Goal: Transaction & Acquisition: Purchase product/service

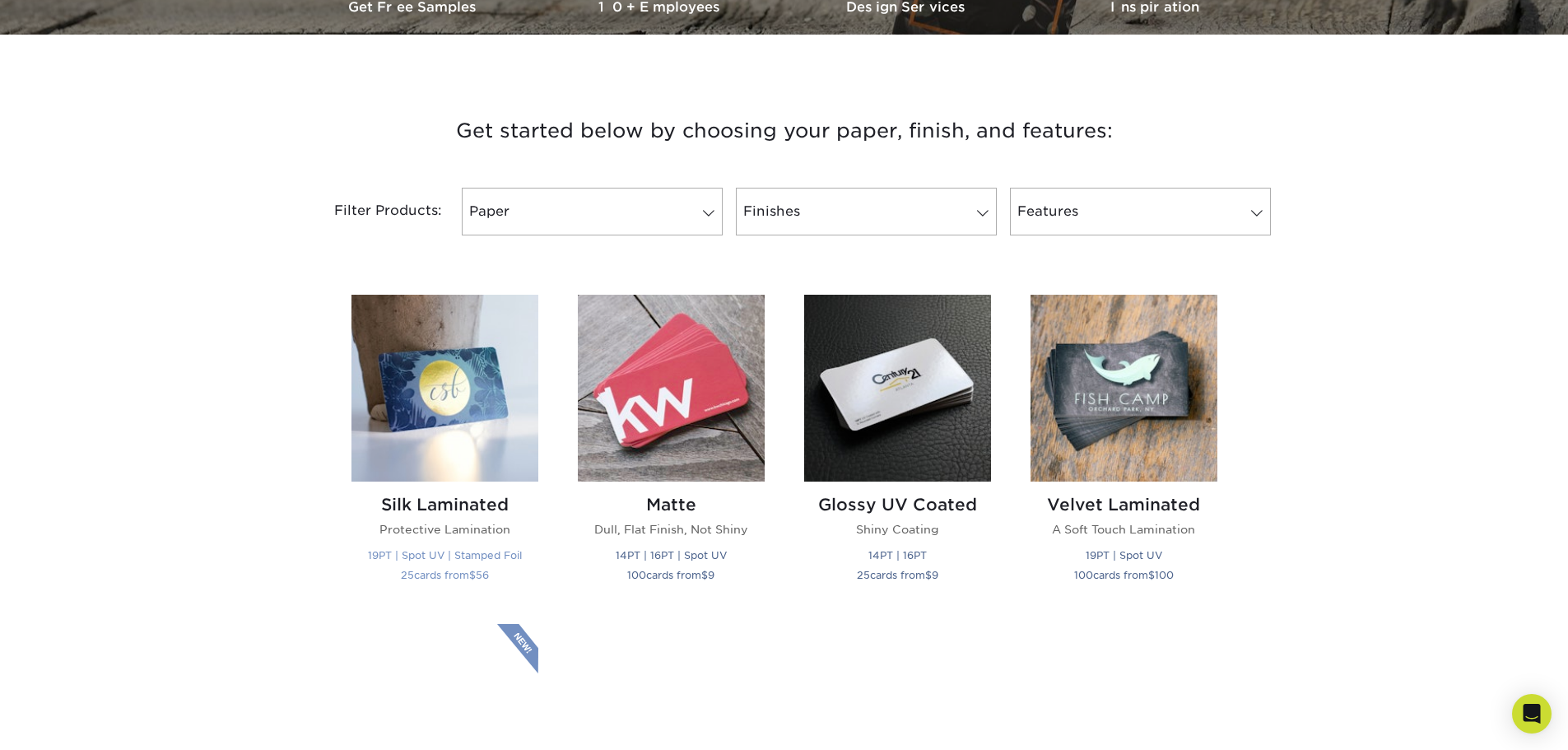
scroll to position [741, 0]
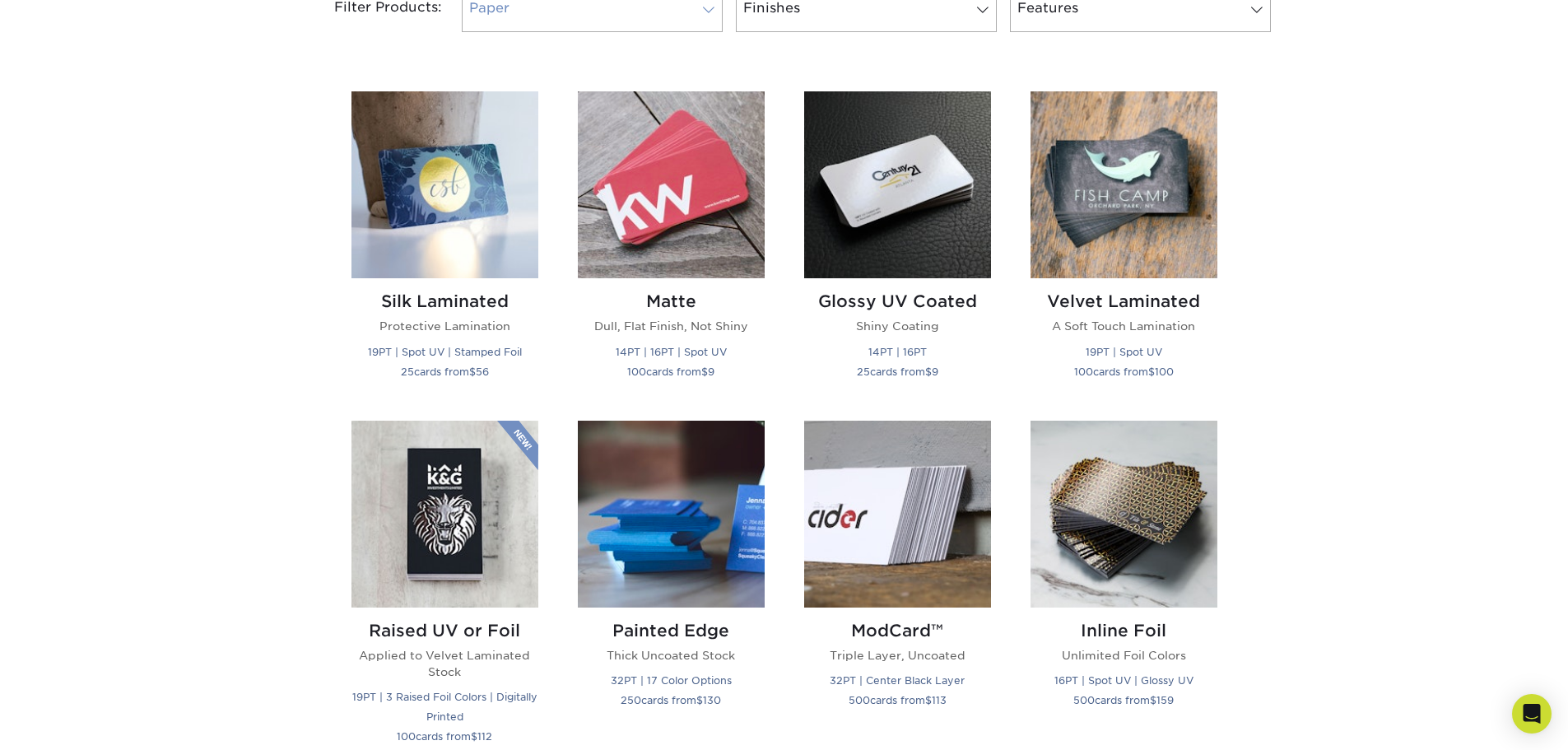
click at [509, 32] on link "Paper" at bounding box center [592, 8] width 261 height 48
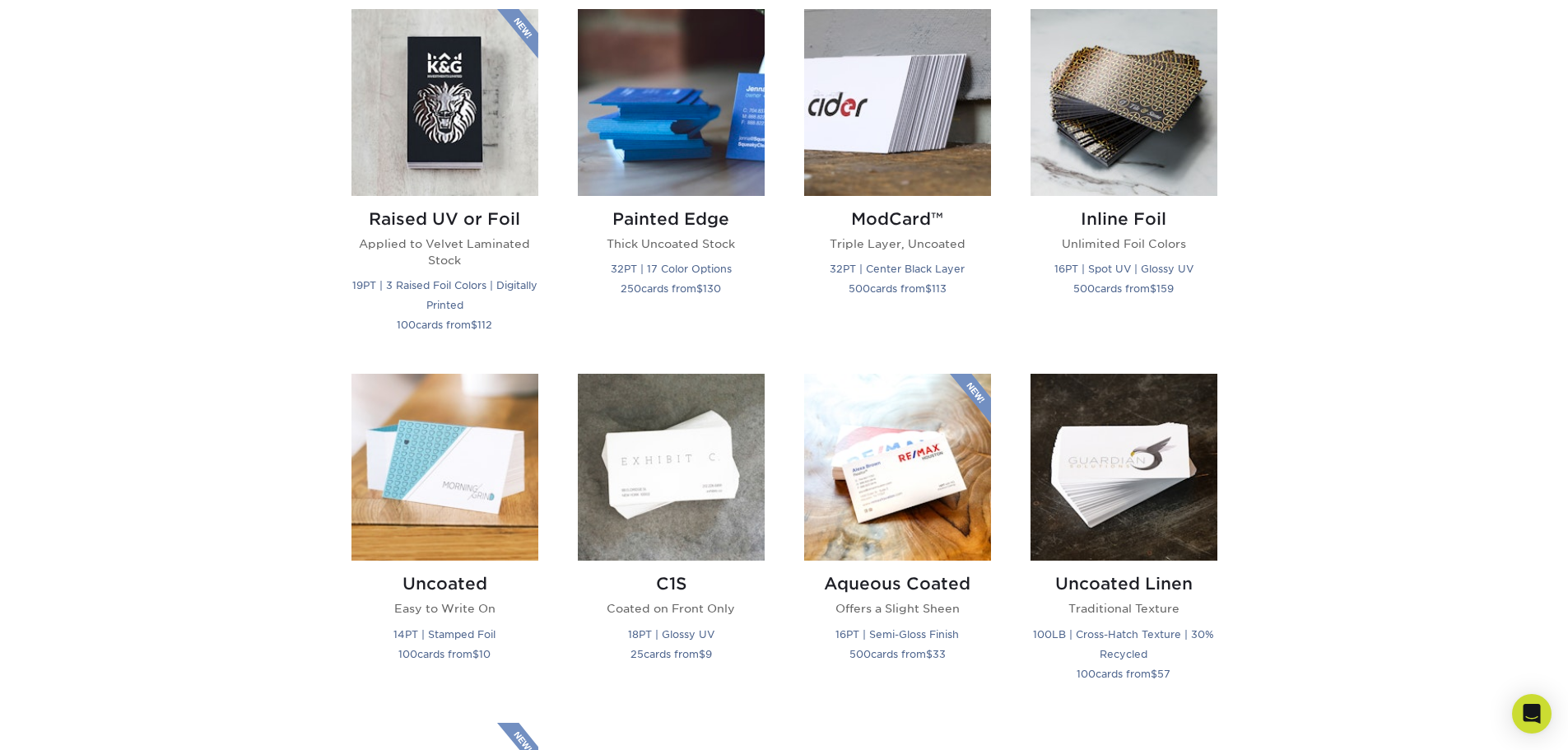
scroll to position [1482, 0]
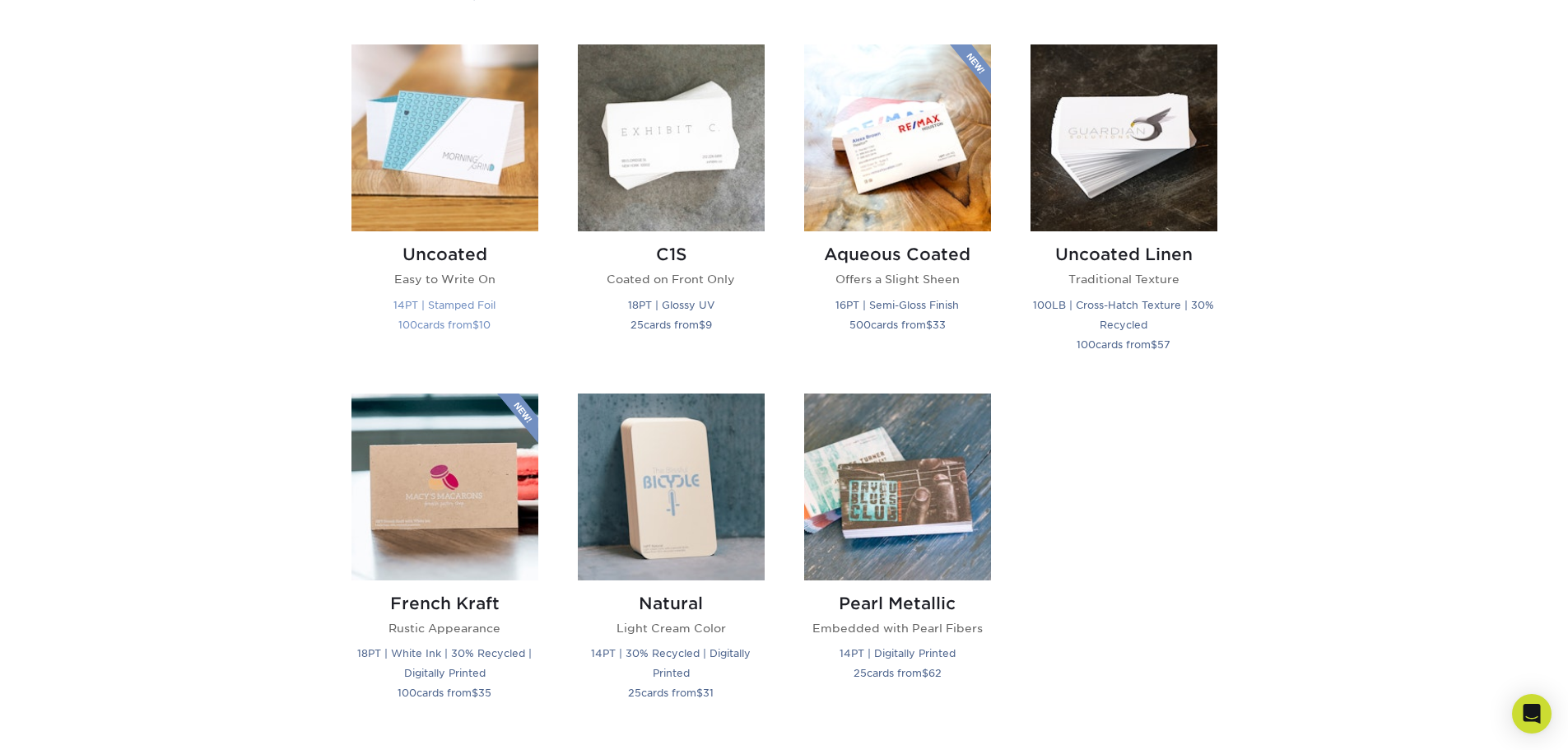
click at [447, 232] on img at bounding box center [445, 138] width 187 height 187
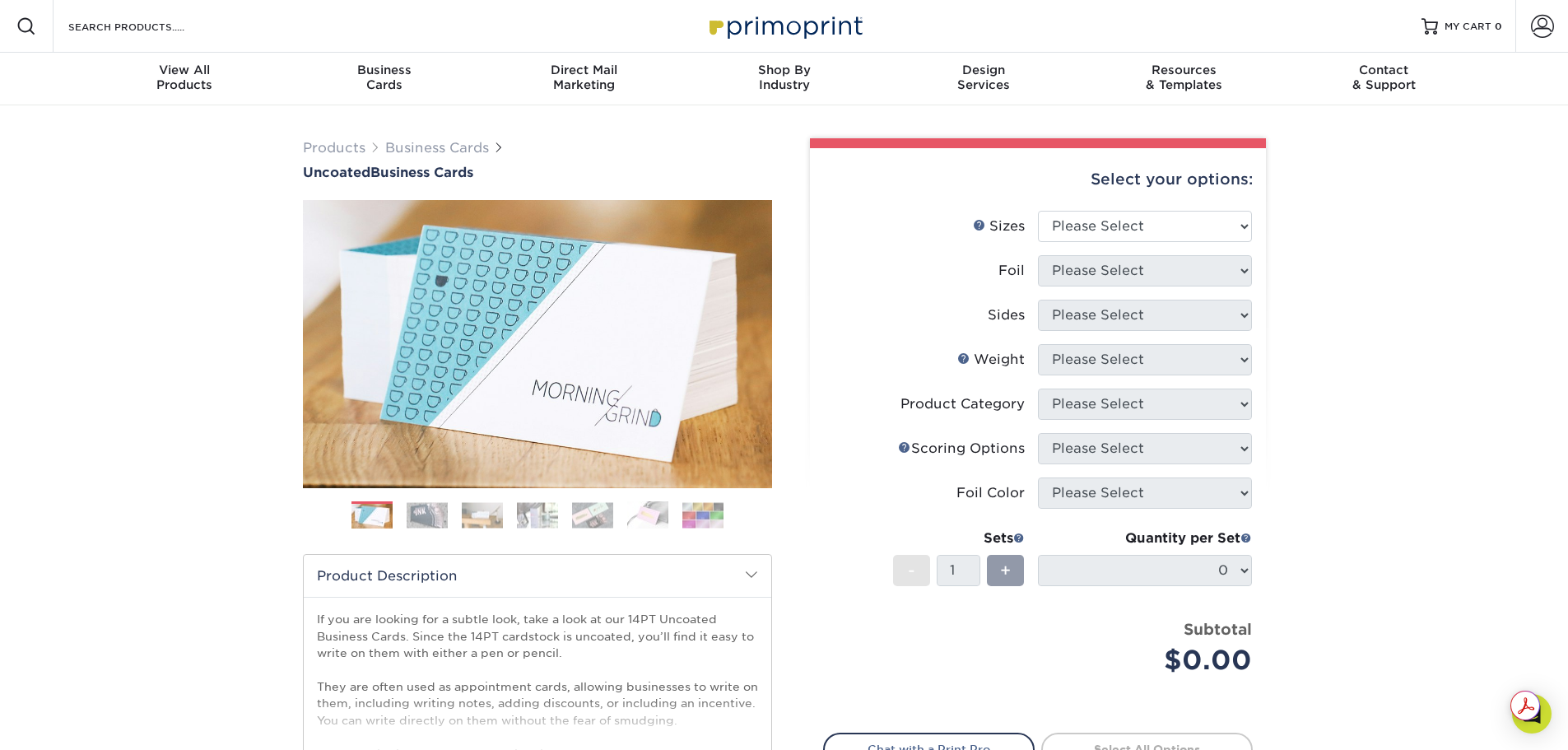
click at [439, 528] on img at bounding box center [427, 514] width 41 height 25
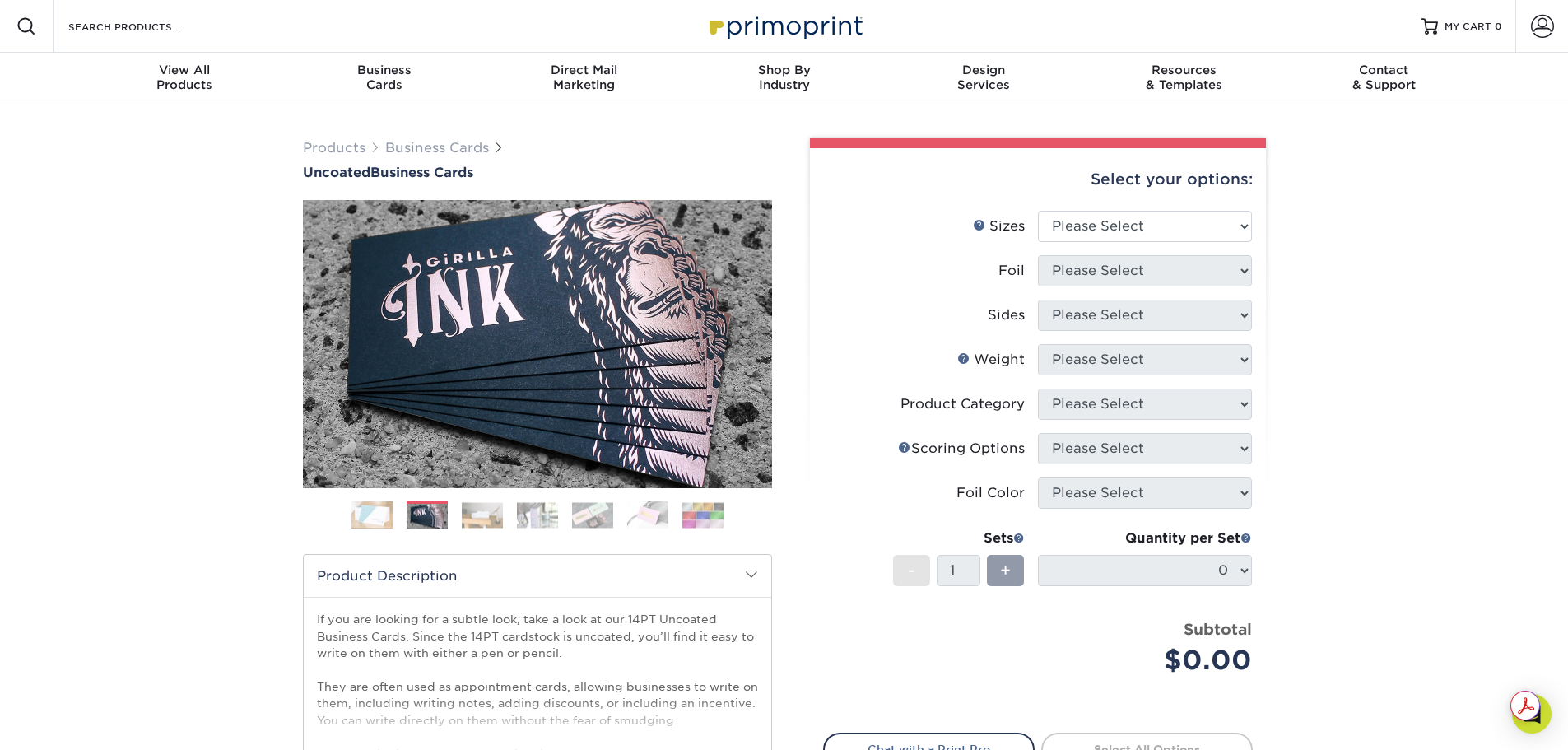
click at [486, 528] on img at bounding box center [482, 514] width 41 height 25
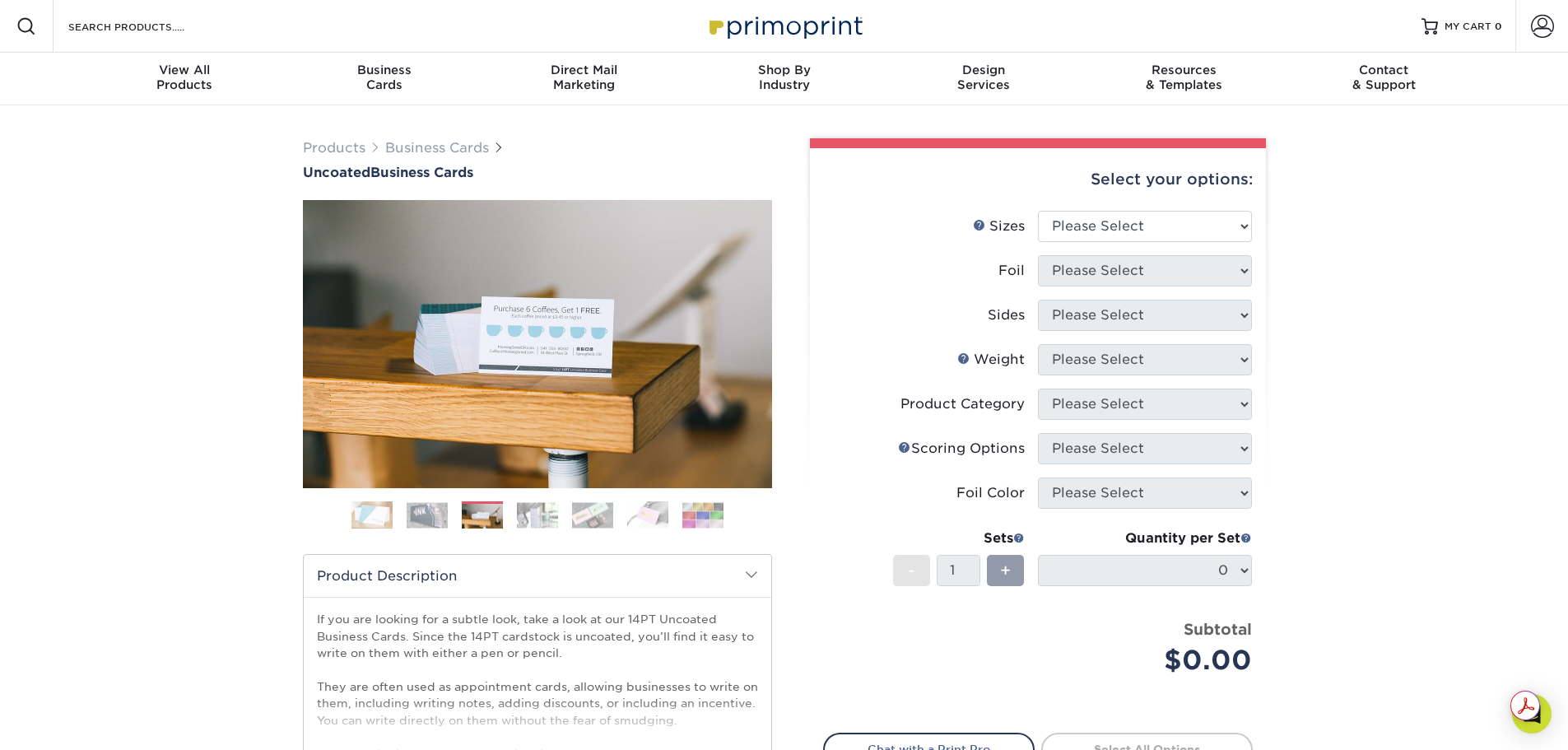
click at [554, 528] on img at bounding box center [537, 514] width 41 height 25
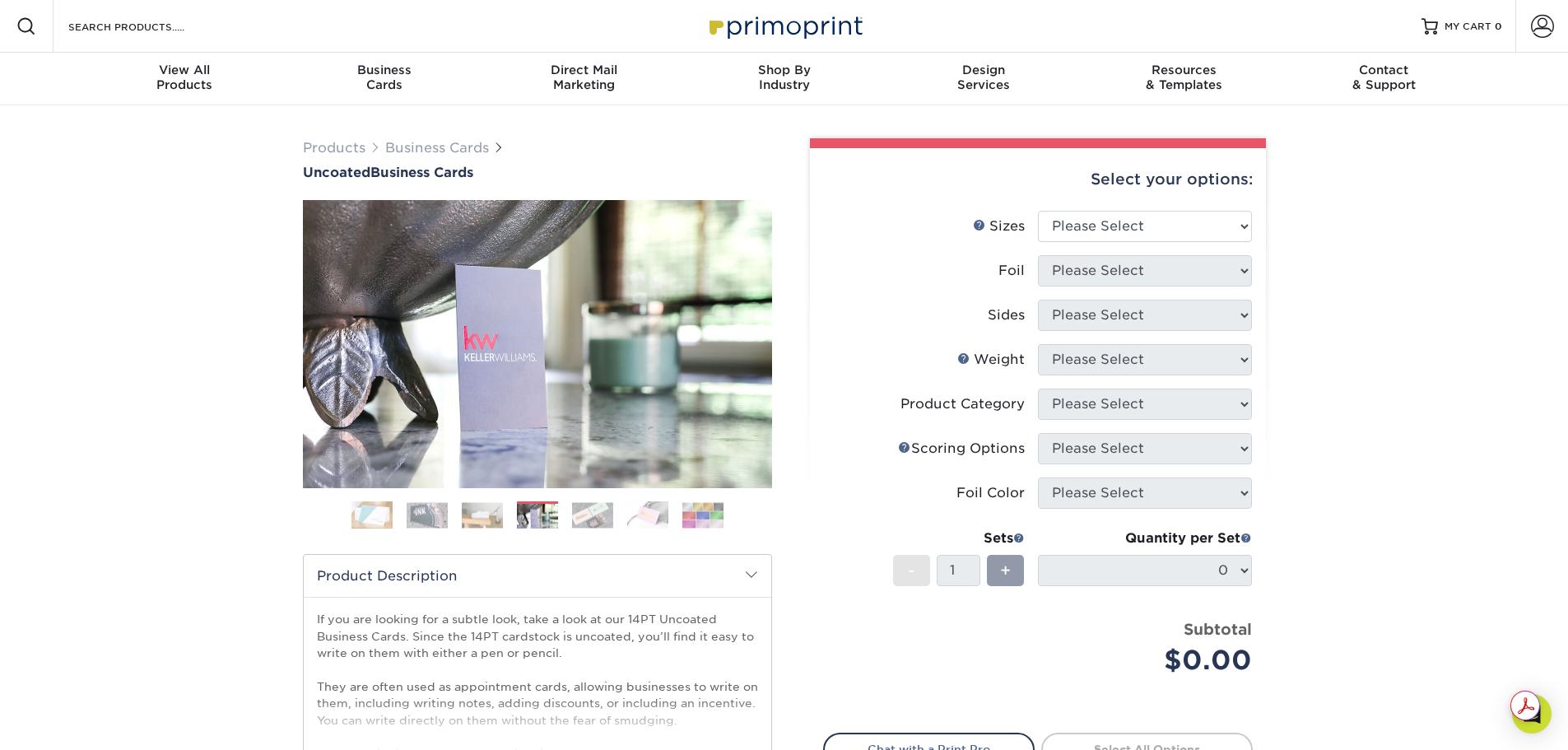
click at [589, 528] on img at bounding box center [593, 514] width 41 height 25
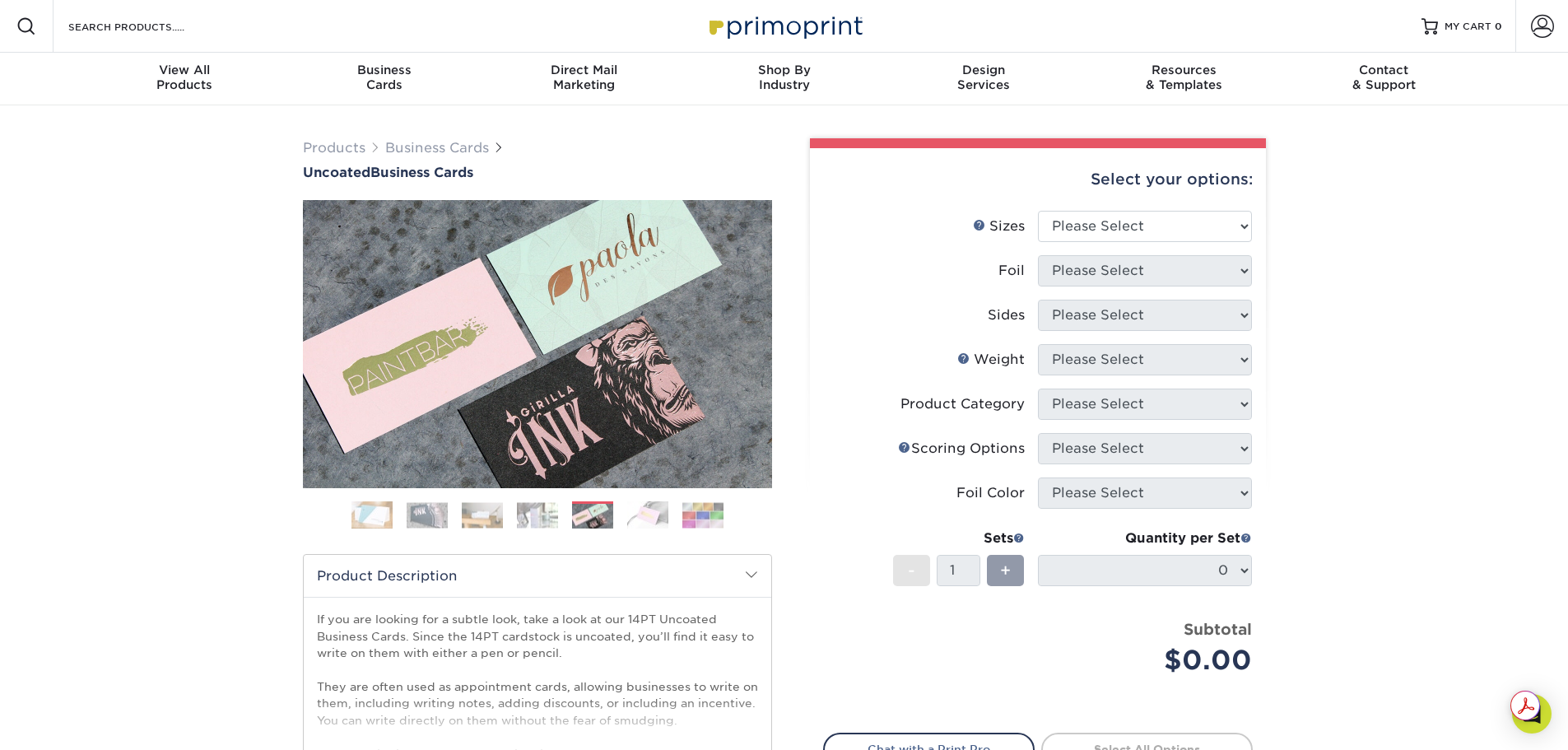
click at [654, 541] on div "Previous" at bounding box center [538, 371] width 469 height 341
click at [654, 530] on img at bounding box center [648, 516] width 41 height 28
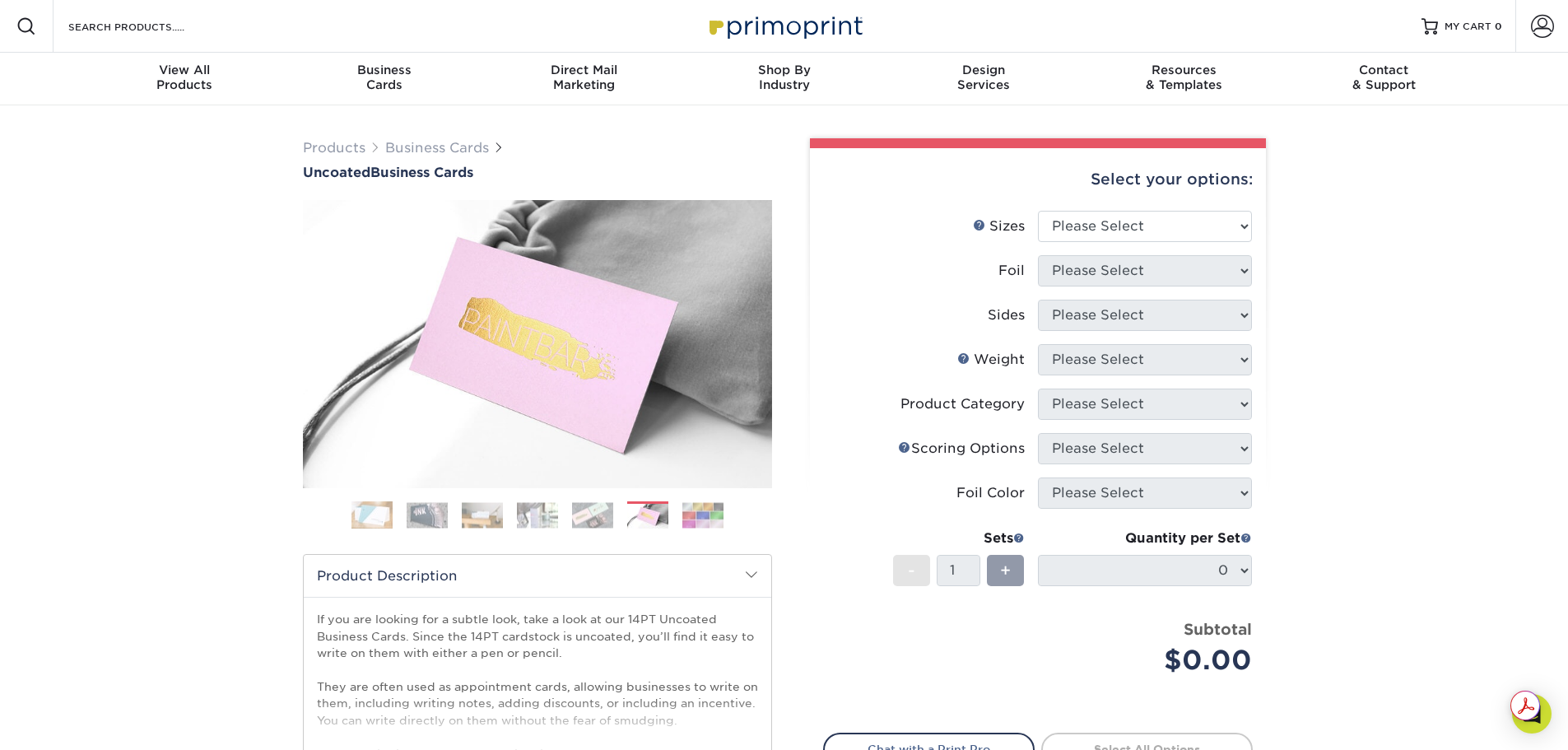
click at [723, 528] on img at bounding box center [703, 514] width 41 height 25
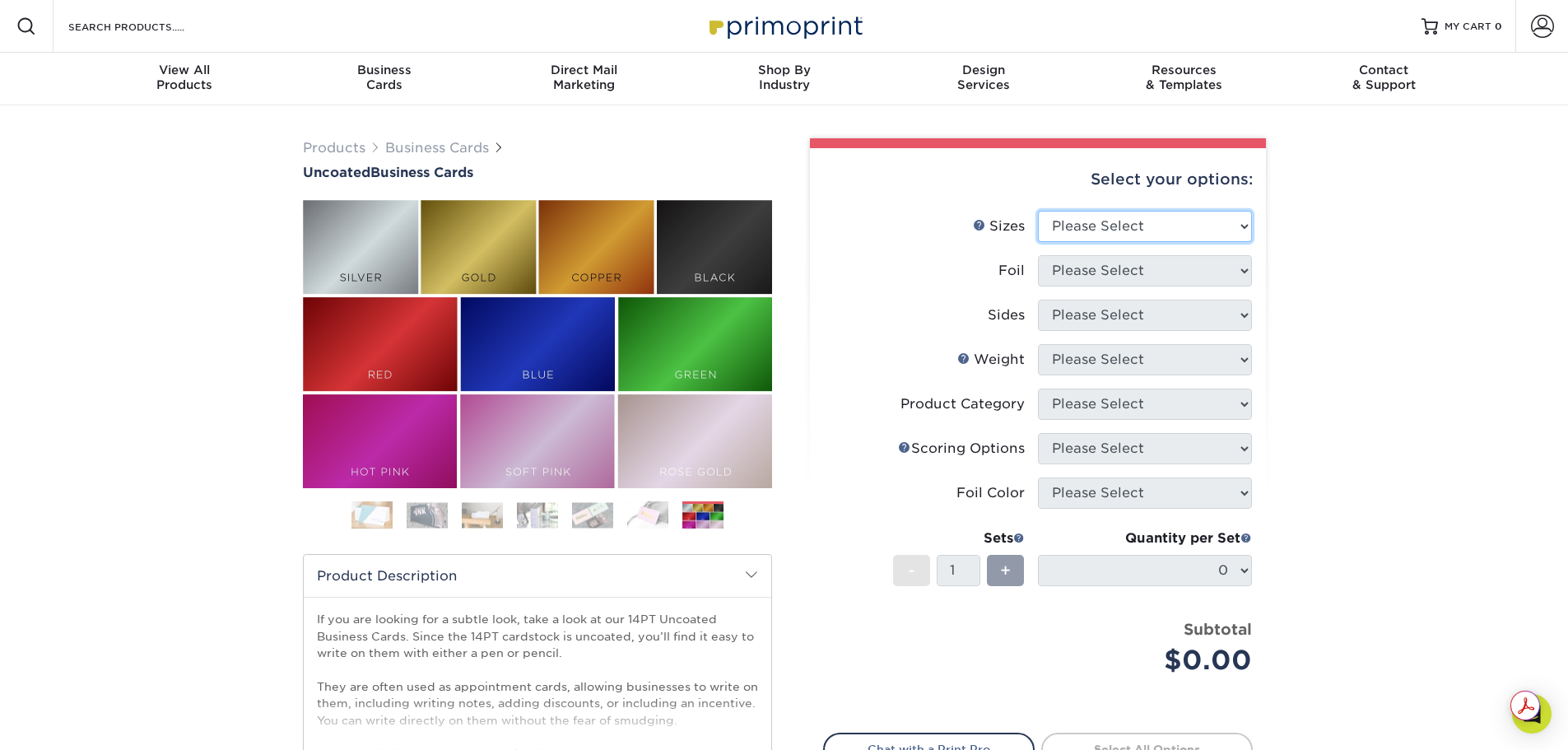
click at [1180, 242] on select "Please Select 1.5" x 3.5" - Mini 1.75" x 3.5" - Mini 2" x 3.5" - Standard 2" x …" at bounding box center [1145, 226] width 214 height 31
select select "2.00x3.50"
click at [1038, 242] on select "Please Select 1.5" x 3.5" - Mini 1.75" x 3.5" - Mini 2" x 3.5" - Standard 2" x …" at bounding box center [1145, 226] width 214 height 31
click at [1123, 287] on select "Please Select Yes No" at bounding box center [1145, 271] width 214 height 31
select select "0"
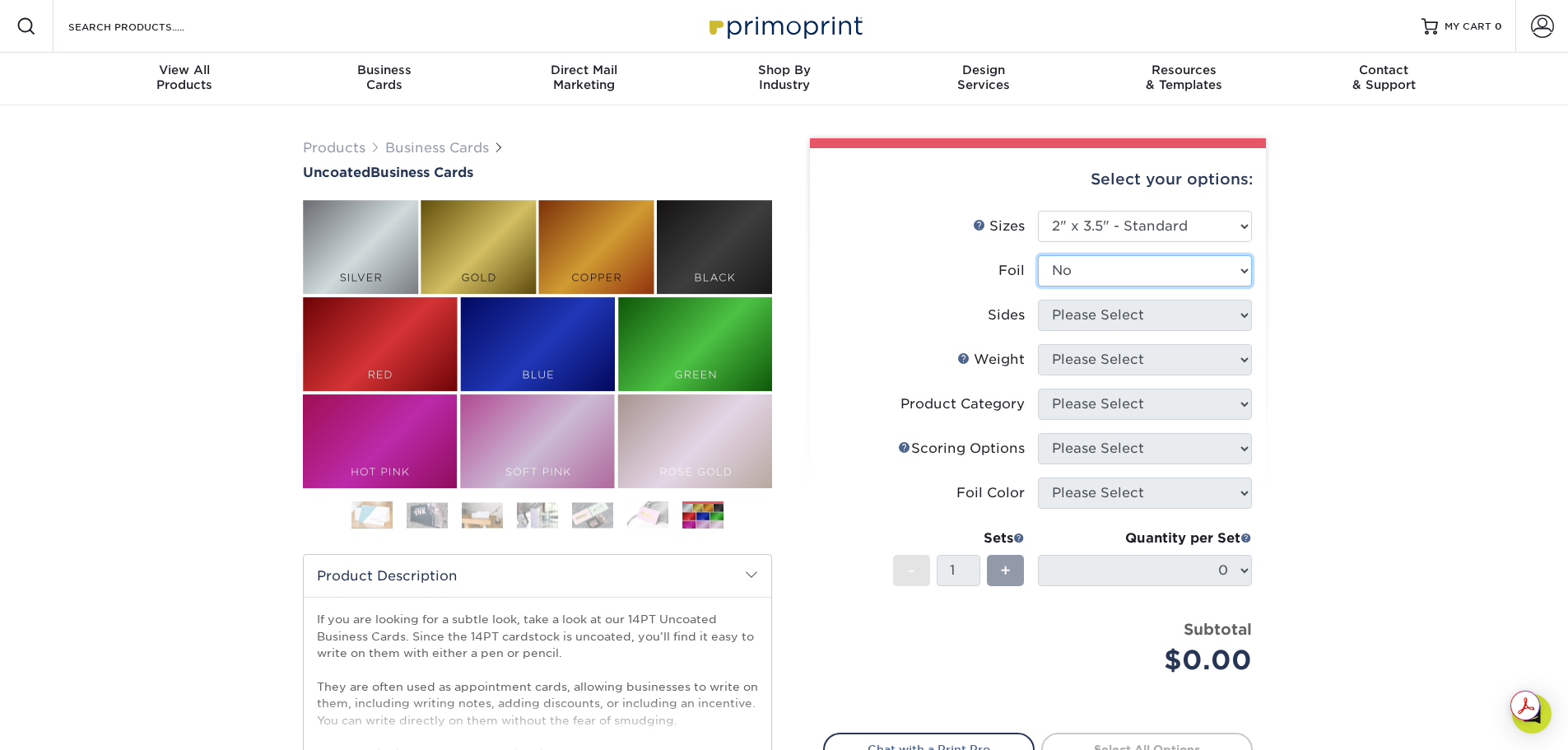
click at [1038, 287] on select "Please Select Yes No" at bounding box center [1145, 271] width 214 height 31
click at [1113, 331] on select "Please Select Print Both Sides Print Front Only" at bounding box center [1145, 316] width 214 height 31
select select "13abbda7-1d64-4f25-8bb2-c179b224825d"
click at [1038, 331] on select "Please Select Print Both Sides Print Front Only" at bounding box center [1145, 316] width 214 height 31
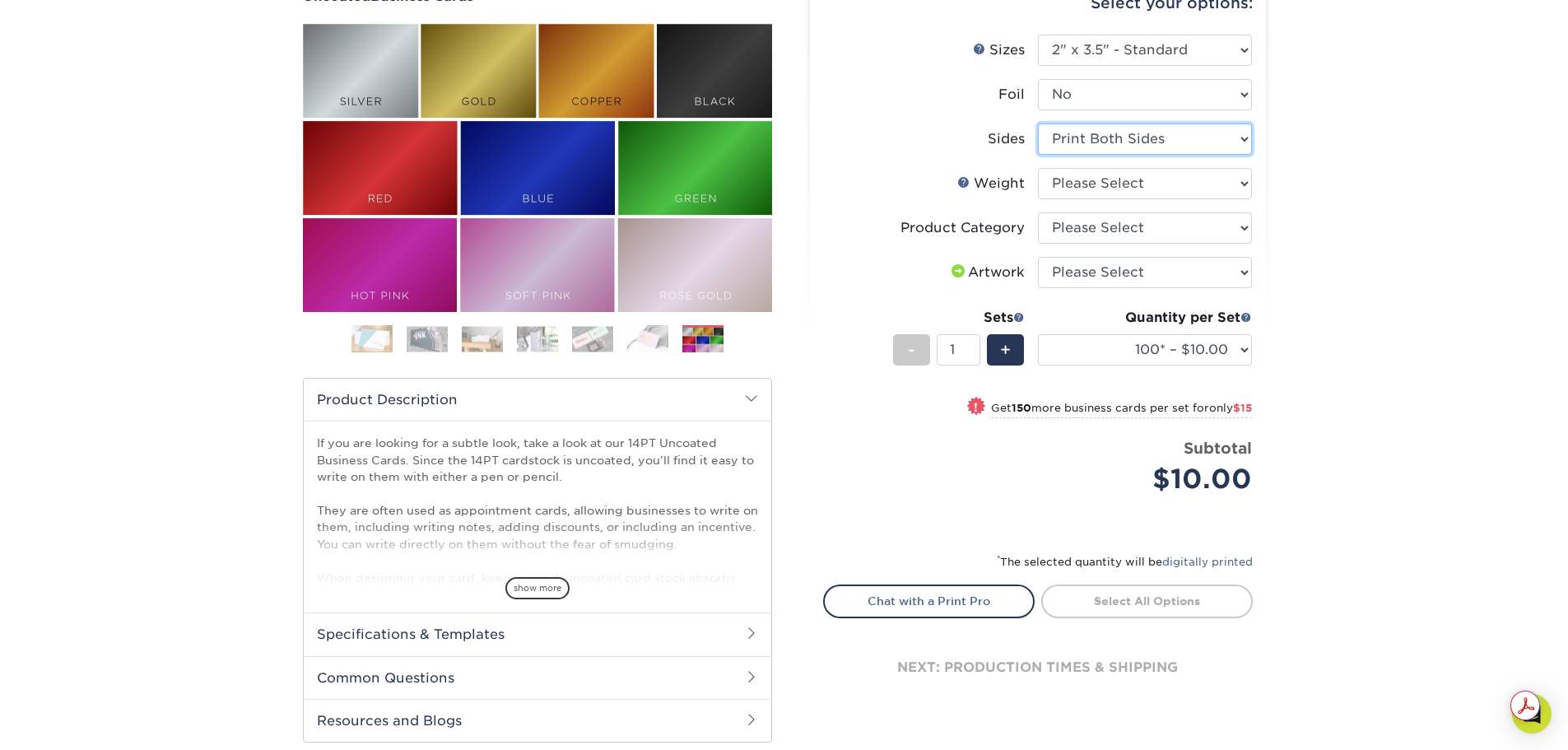
scroll to position [164, 0]
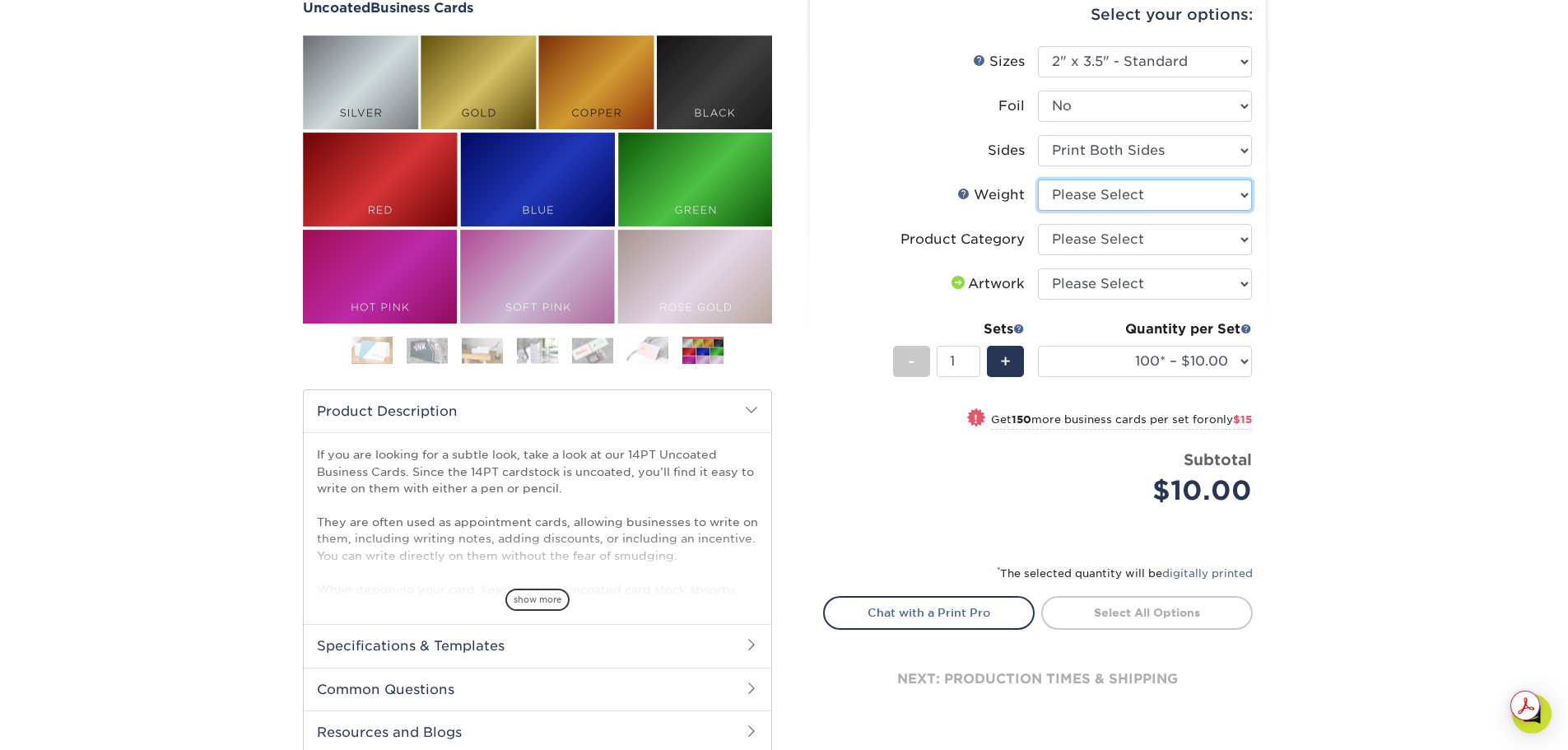
click at [1120, 211] on select "Please Select 14PT Uncoated" at bounding box center [1145, 195] width 214 height 31
select select "14PT Uncoated"
click at [1038, 211] on select "Please Select 14PT Uncoated" at bounding box center [1145, 195] width 214 height 31
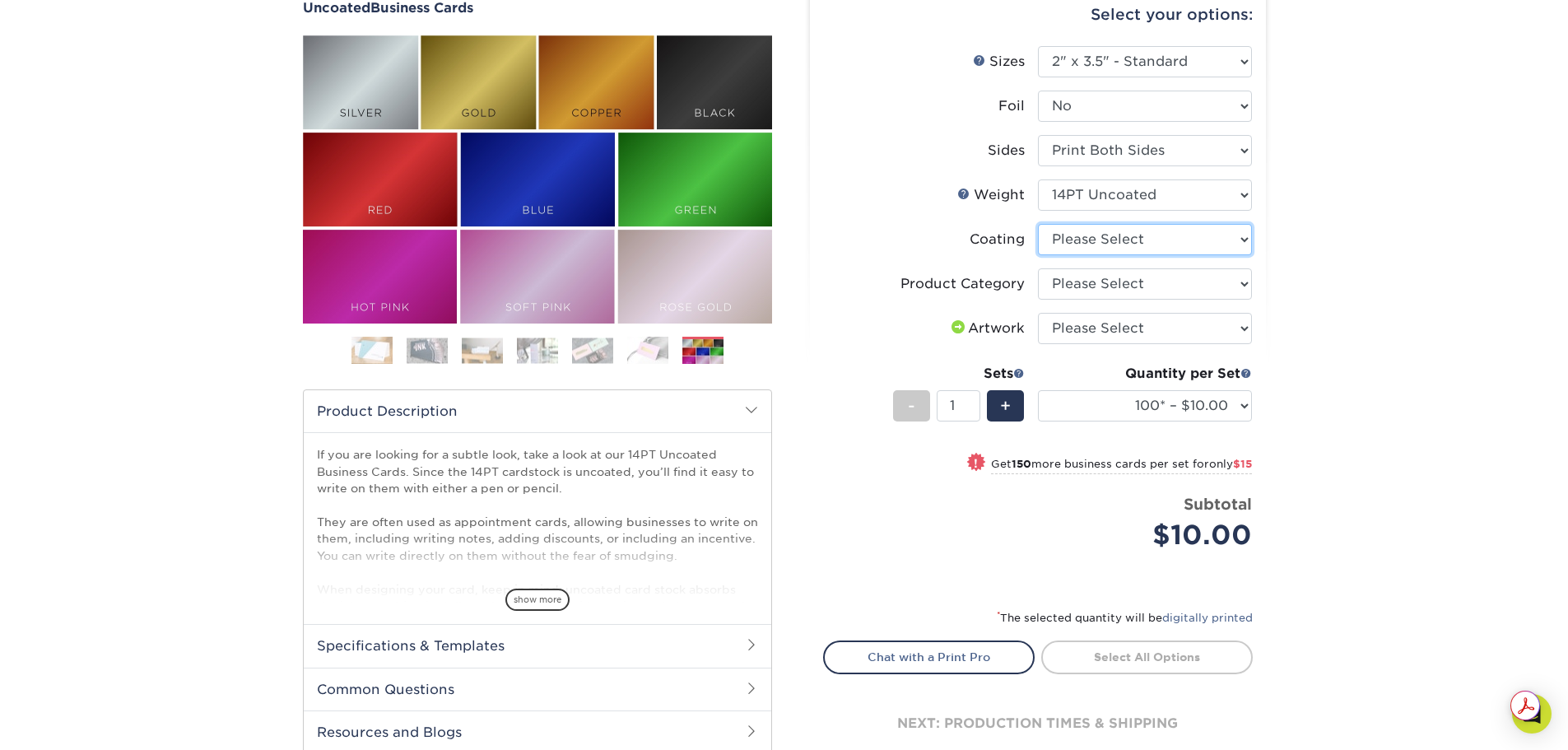
click at [1110, 255] on select at bounding box center [1145, 240] width 214 height 31
select select "3e7618de-abca-4bda-9f97-8b9129e913d8"
click at [1038, 255] on select at bounding box center [1145, 240] width 214 height 31
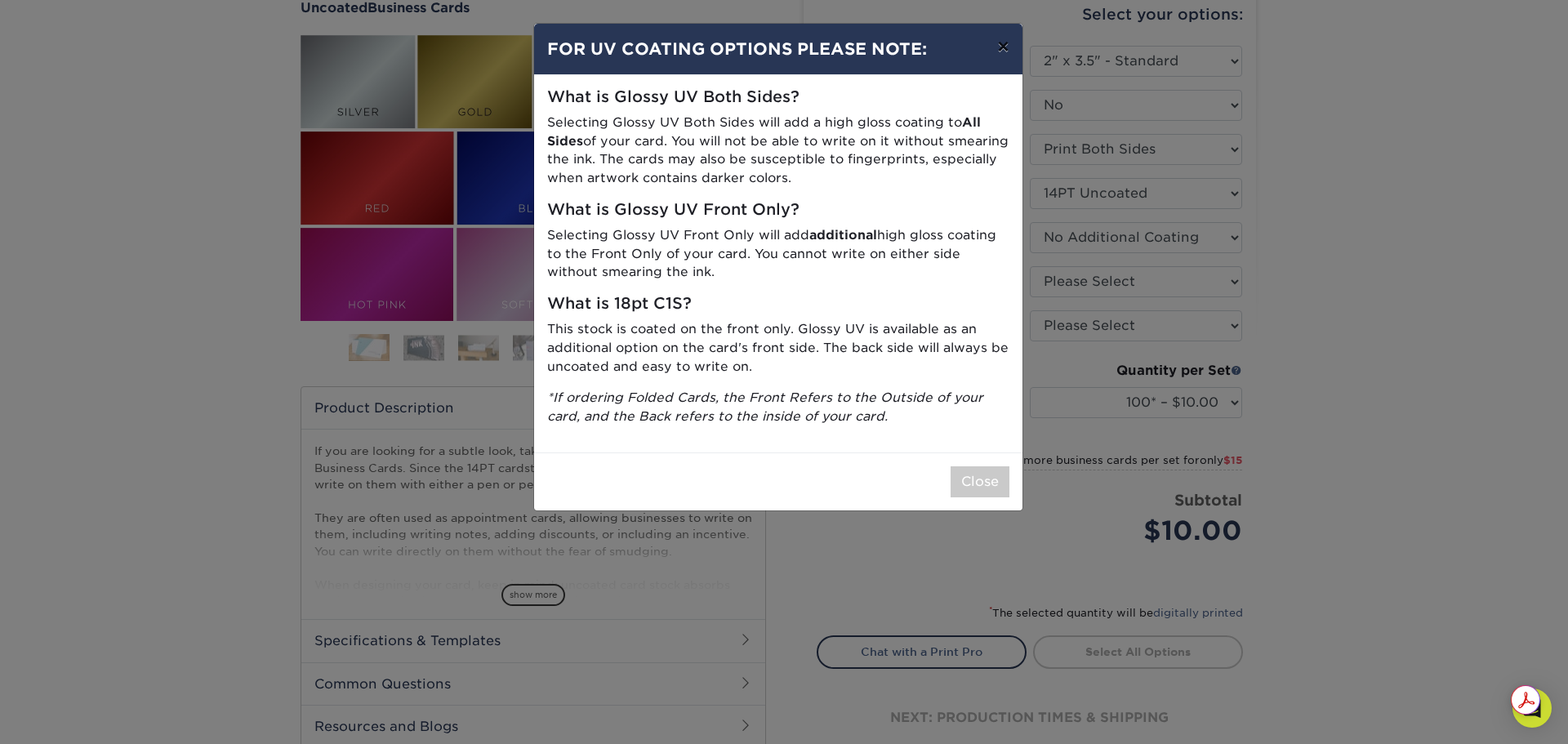
drag, startPoint x: 999, startPoint y: 62, endPoint x: 1024, endPoint y: 86, distance: 34.7
click at [1003, 66] on button "×" at bounding box center [1003, 46] width 37 height 46
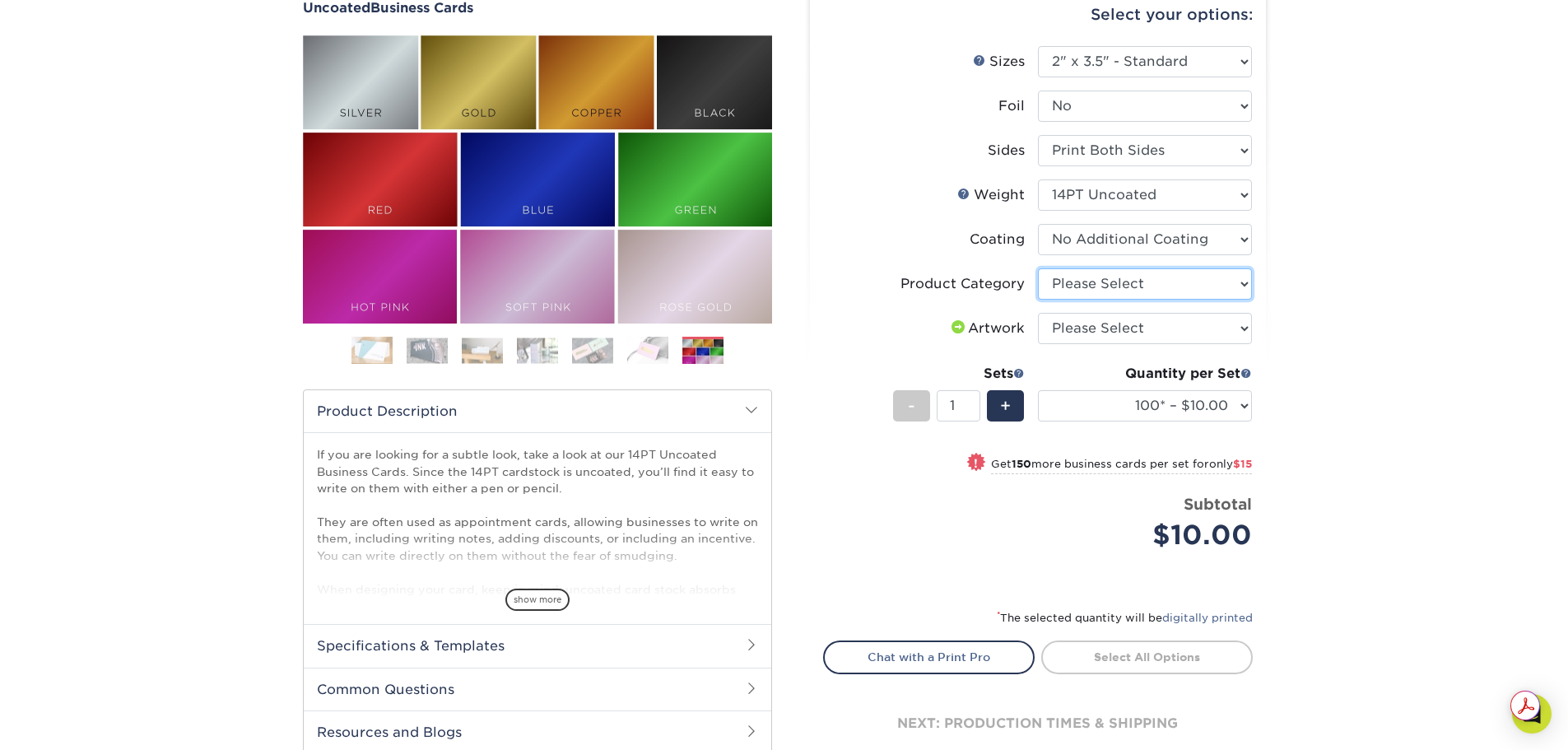
click at [1126, 300] on select "Please Select Business Cards" at bounding box center [1145, 284] width 214 height 31
select select "3b5148f1-0588-4f88-a218-97bcfdce65c1"
click at [1038, 300] on select "Please Select Business Cards" at bounding box center [1145, 284] width 214 height 31
click at [1348, 457] on div "Products Business Cards Uncoated Business Cards Previous Next 100" at bounding box center [784, 386] width 1568 height 892
click at [1113, 344] on select "Please Select I will upload files I need a design - $100" at bounding box center [1145, 329] width 214 height 31
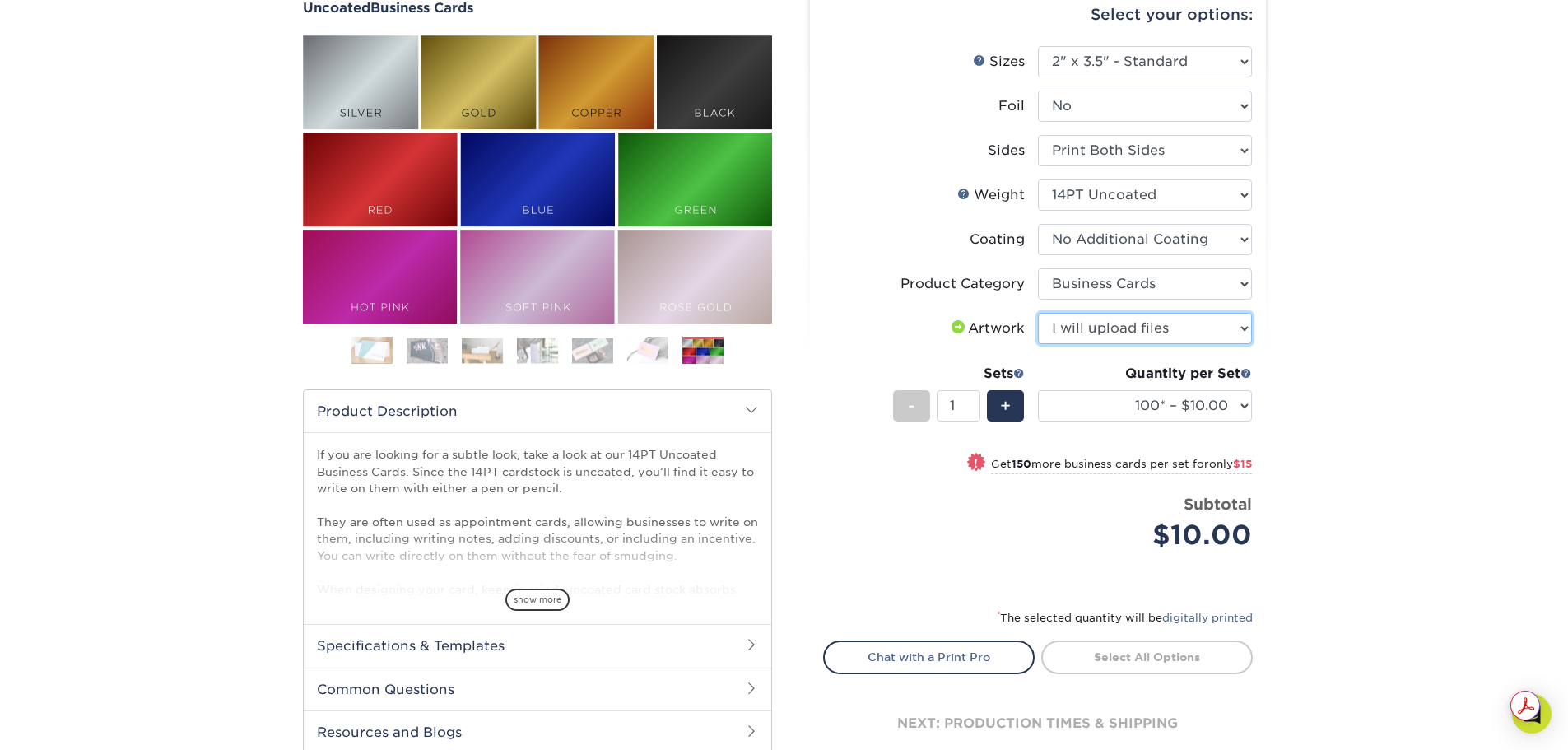
click at [1038, 344] on select "Please Select I will upload files I need a design - $100" at bounding box center [1145, 329] width 214 height 31
click at [1160, 344] on select "Please Select I will upload files I need a design - $100" at bounding box center [1145, 329] width 214 height 31
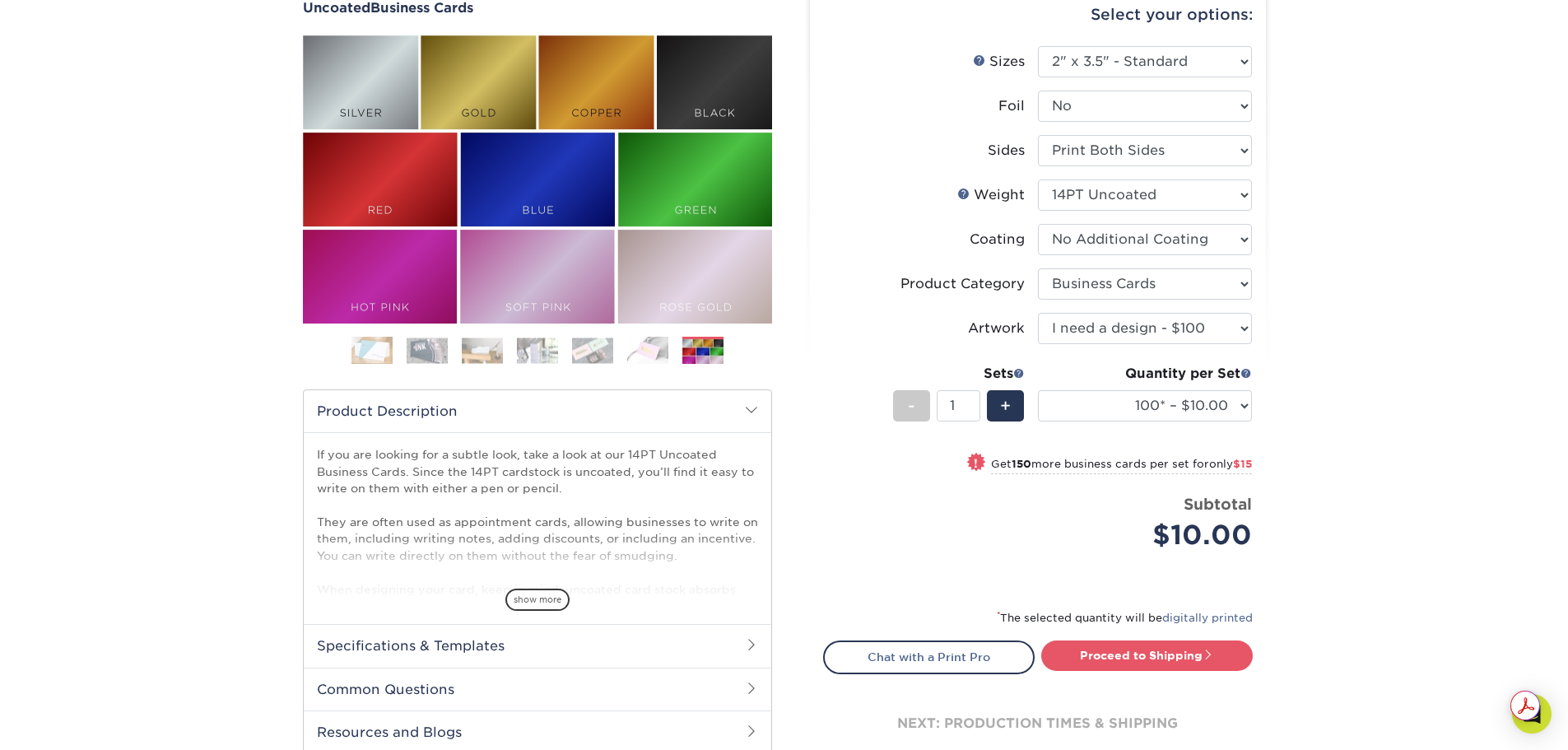
click at [1038, 344] on select "Please Select I will upload files I need a design - $100" at bounding box center [1145, 329] width 214 height 31
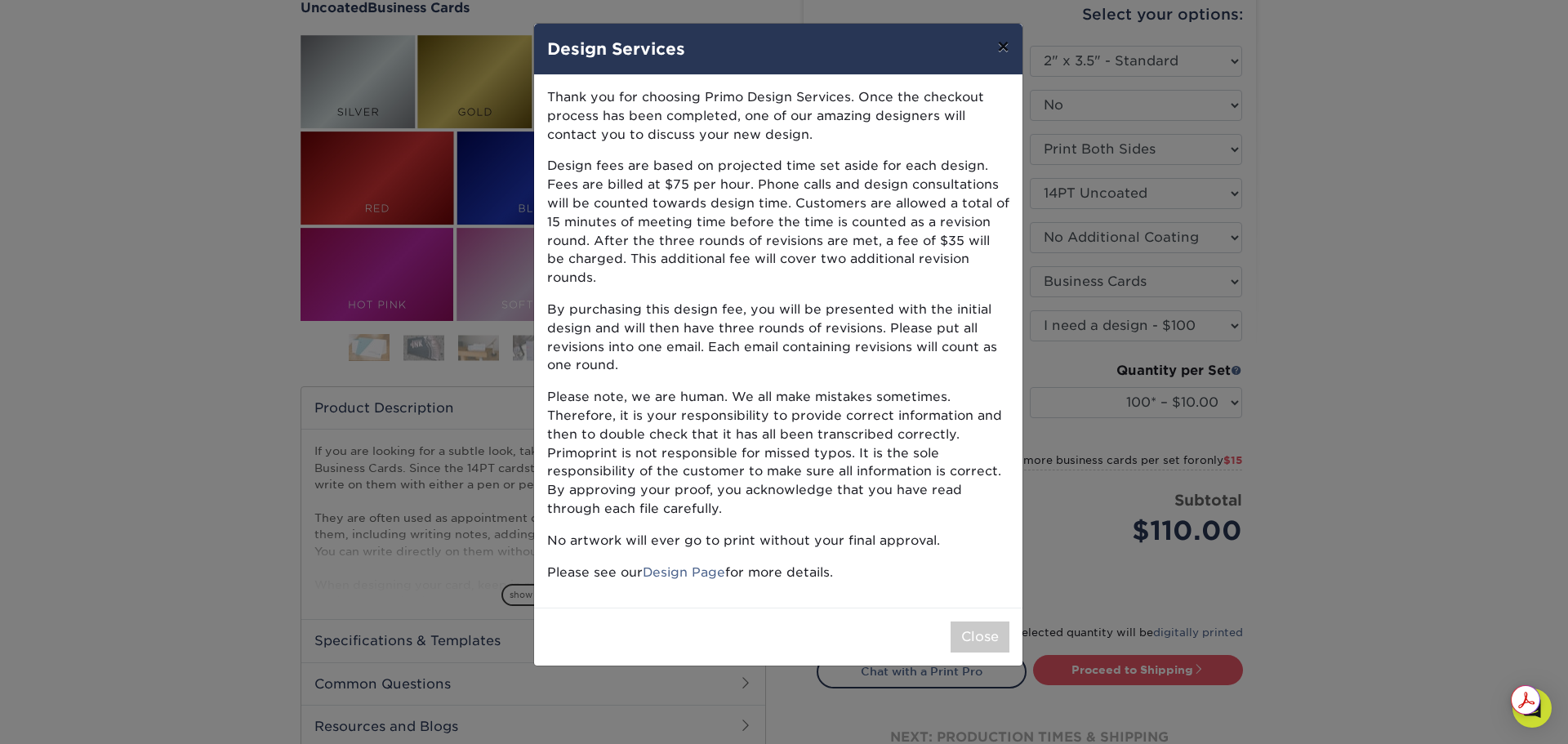
click at [992, 55] on button "×" at bounding box center [1003, 46] width 37 height 46
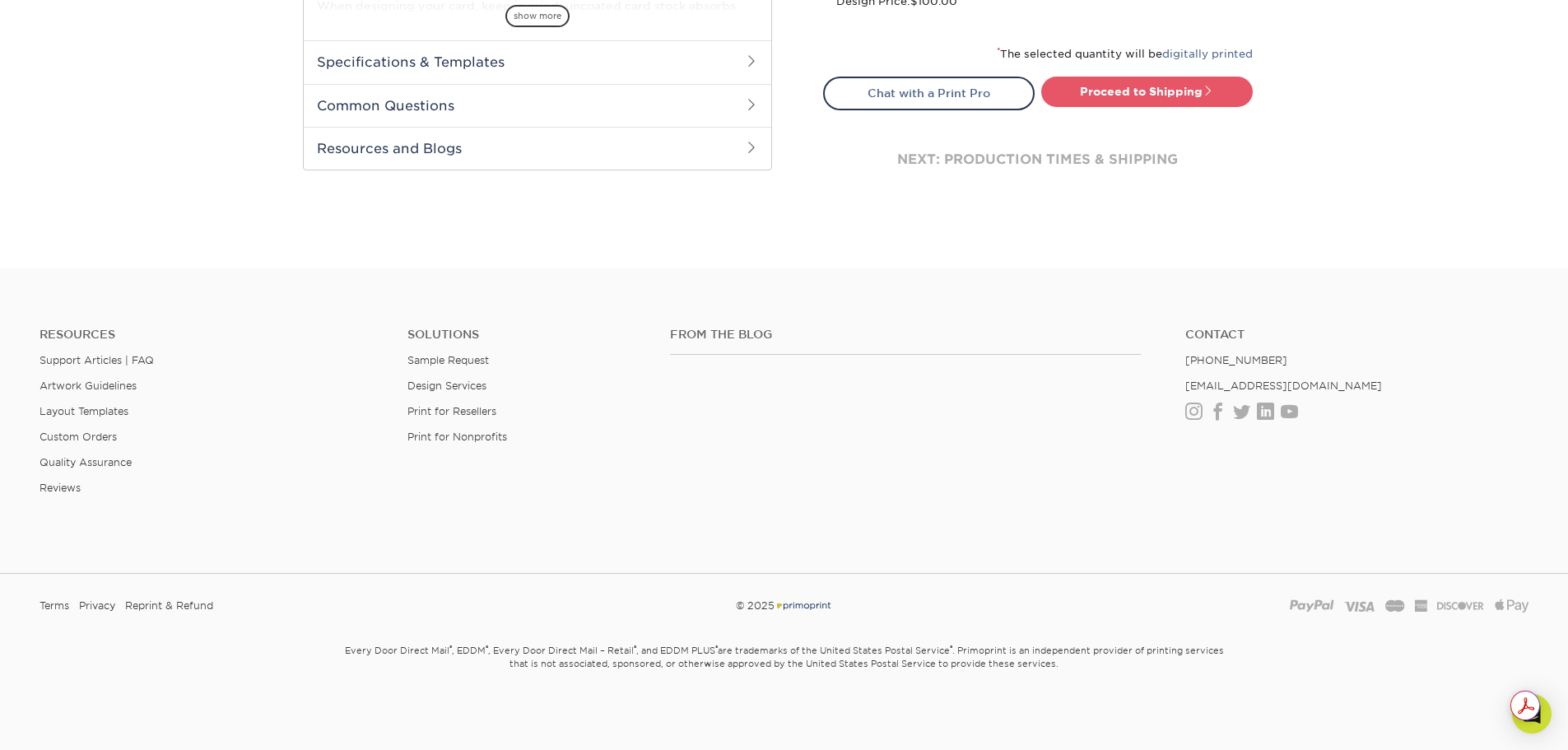
scroll to position [551, 0]
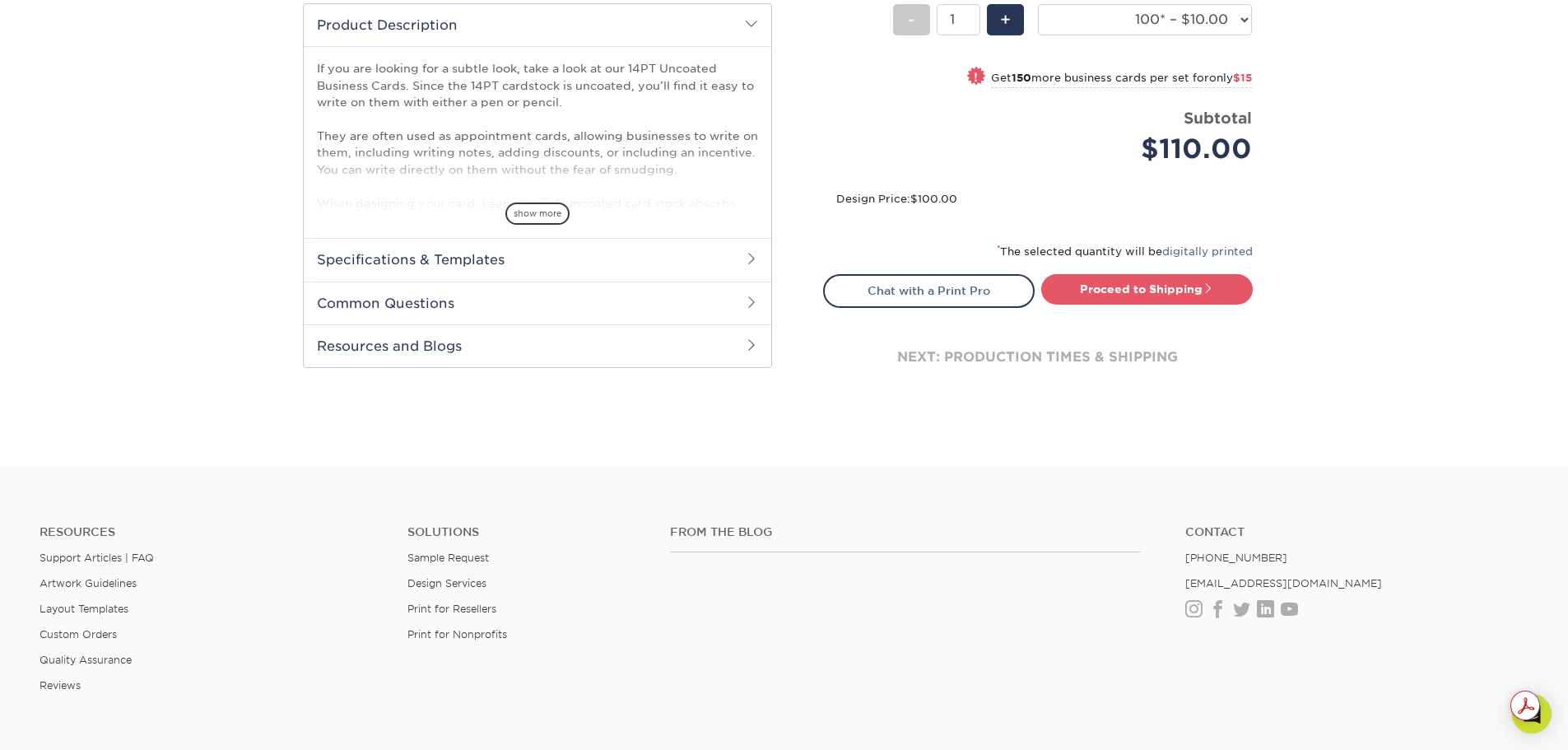
click at [389, 281] on h2 "Specifications & Templates" at bounding box center [538, 259] width 468 height 43
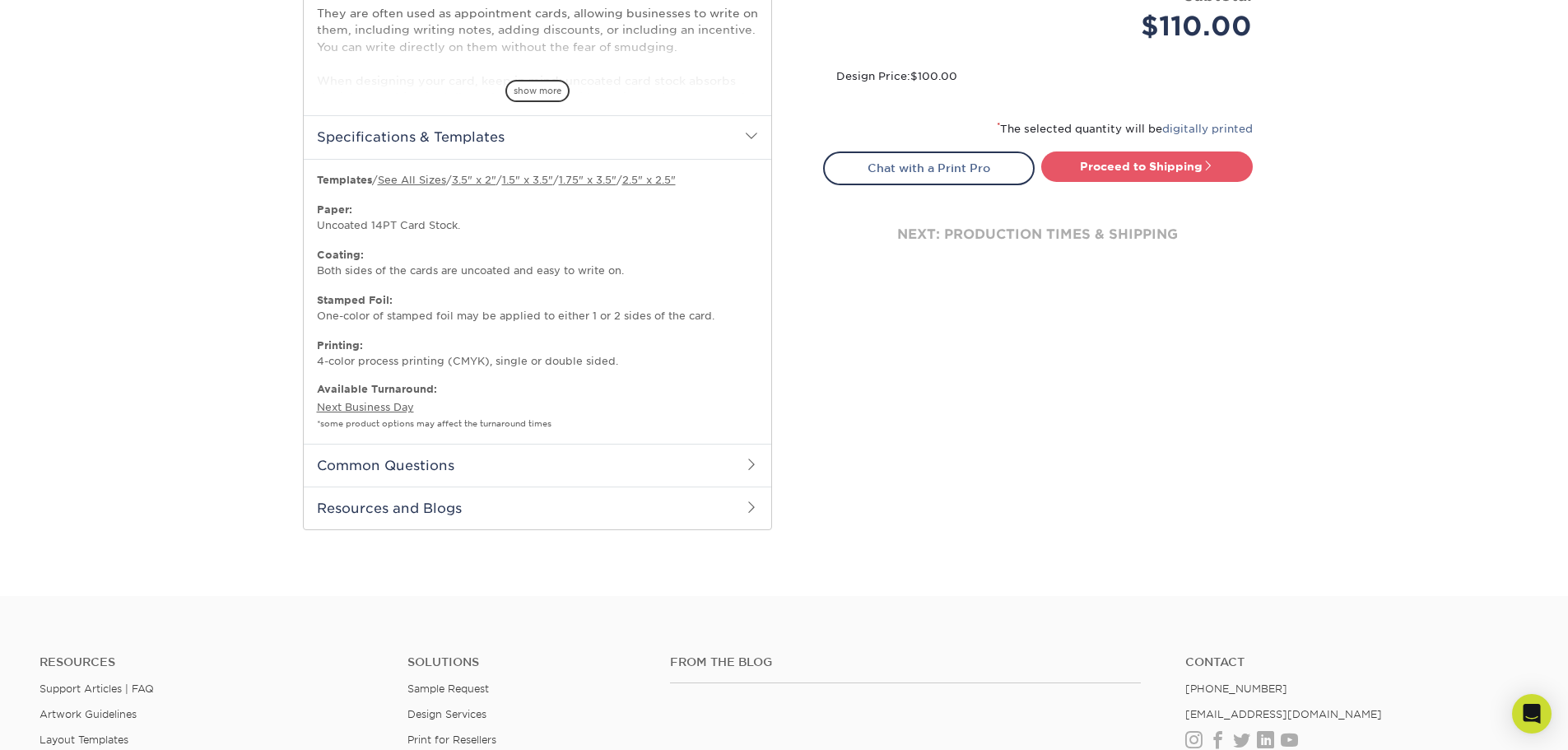
scroll to position [880, 0]
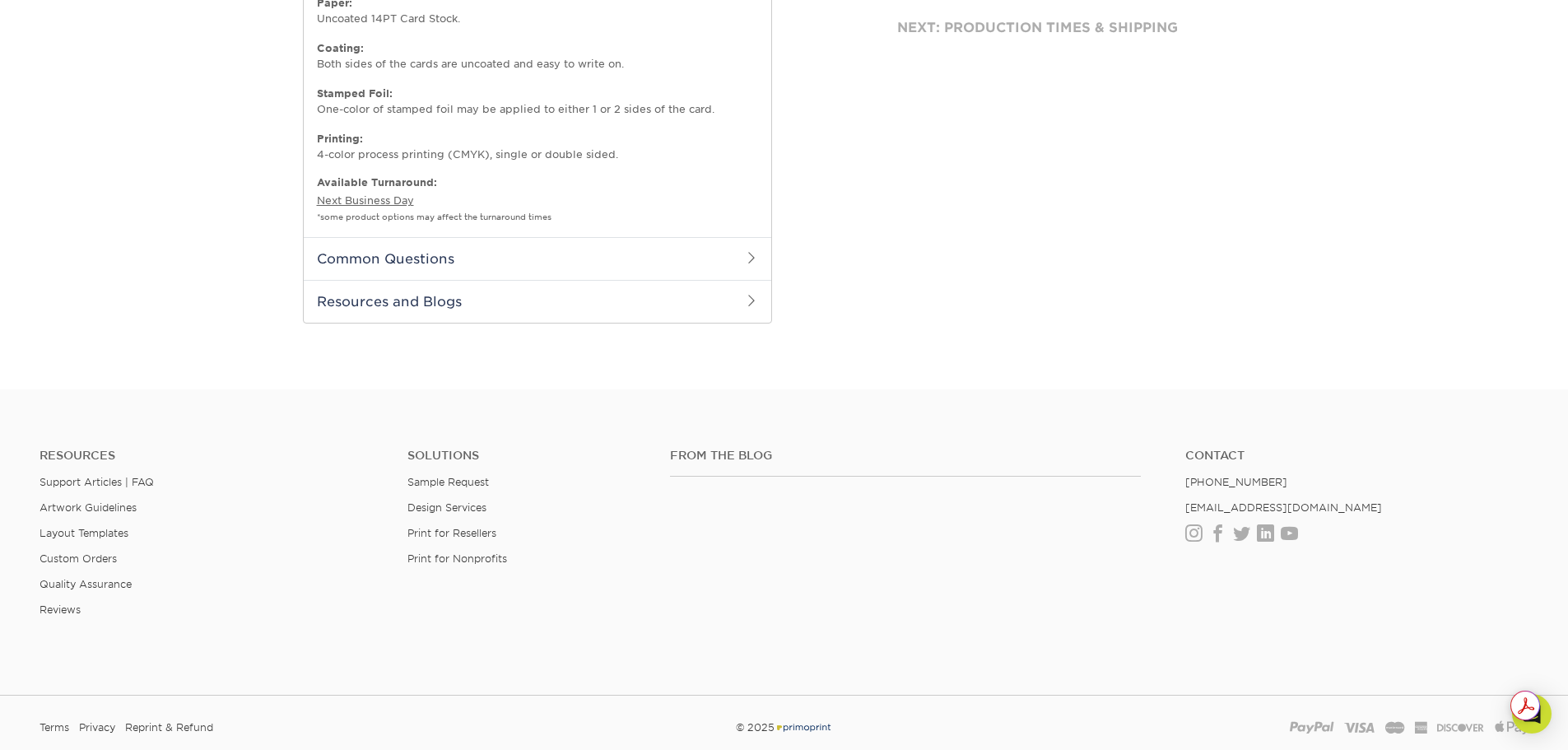
click at [458, 280] on h2 "Common Questions" at bounding box center [538, 258] width 468 height 43
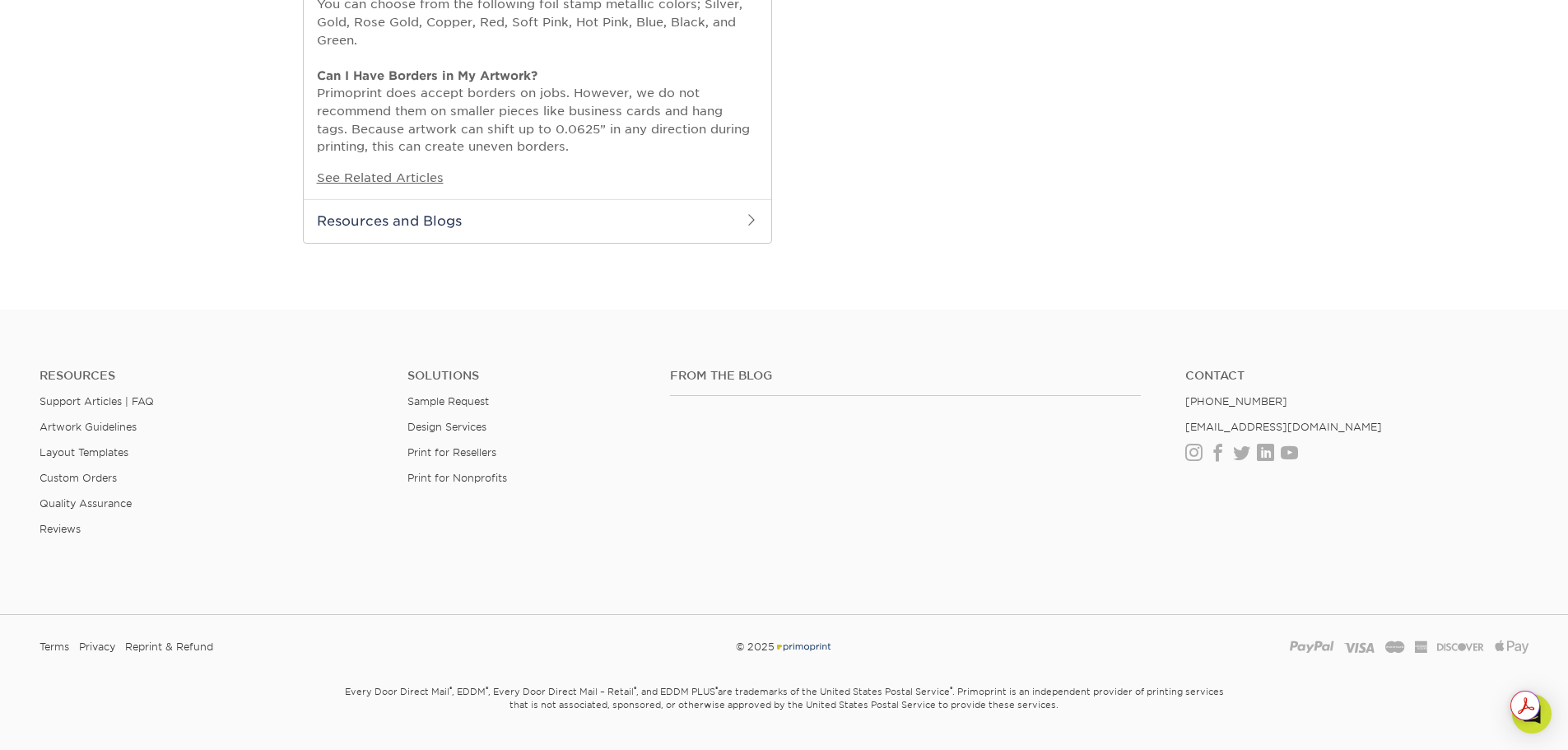
scroll to position [1456, 0]
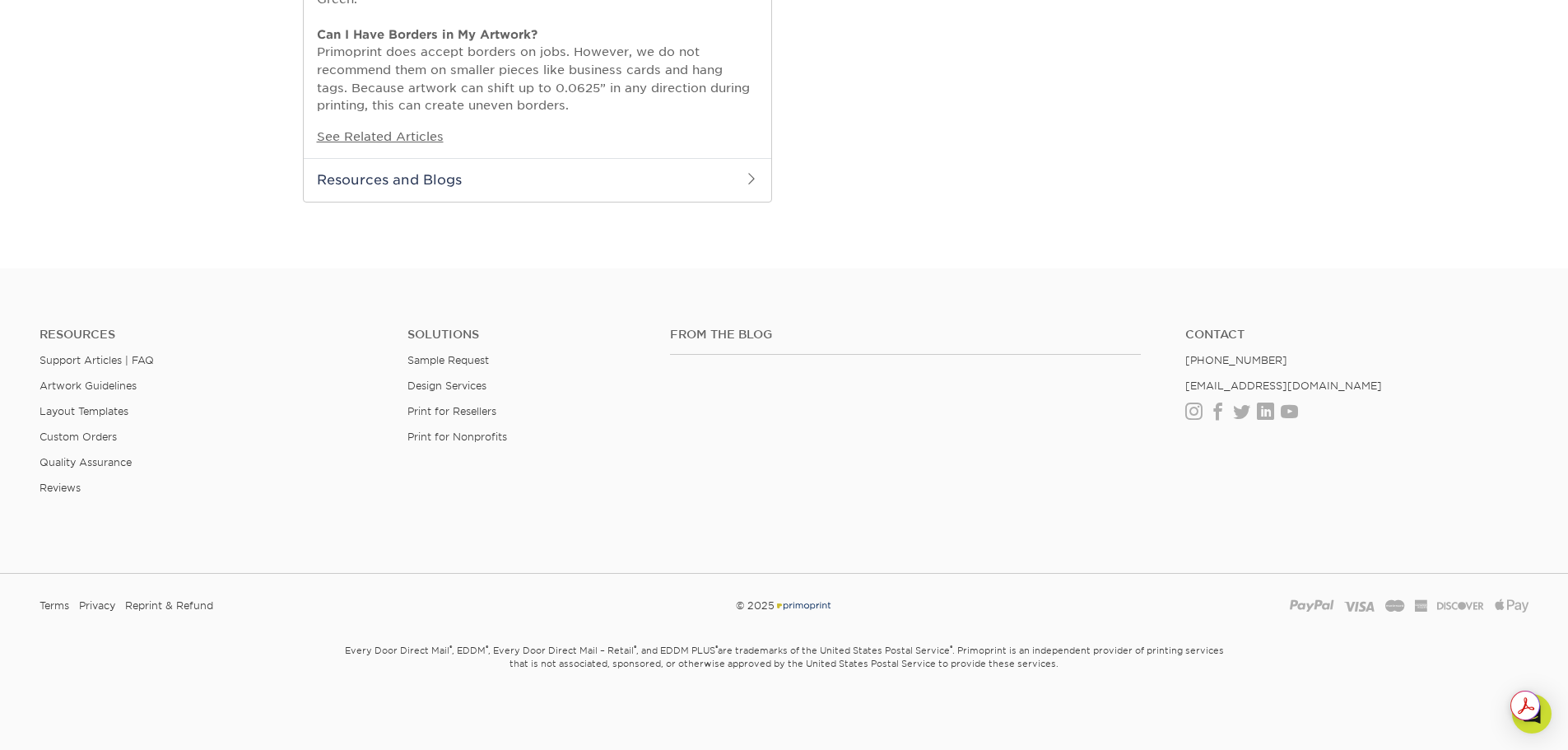
click at [394, 201] on h2 "Resources and Blogs" at bounding box center [538, 179] width 468 height 43
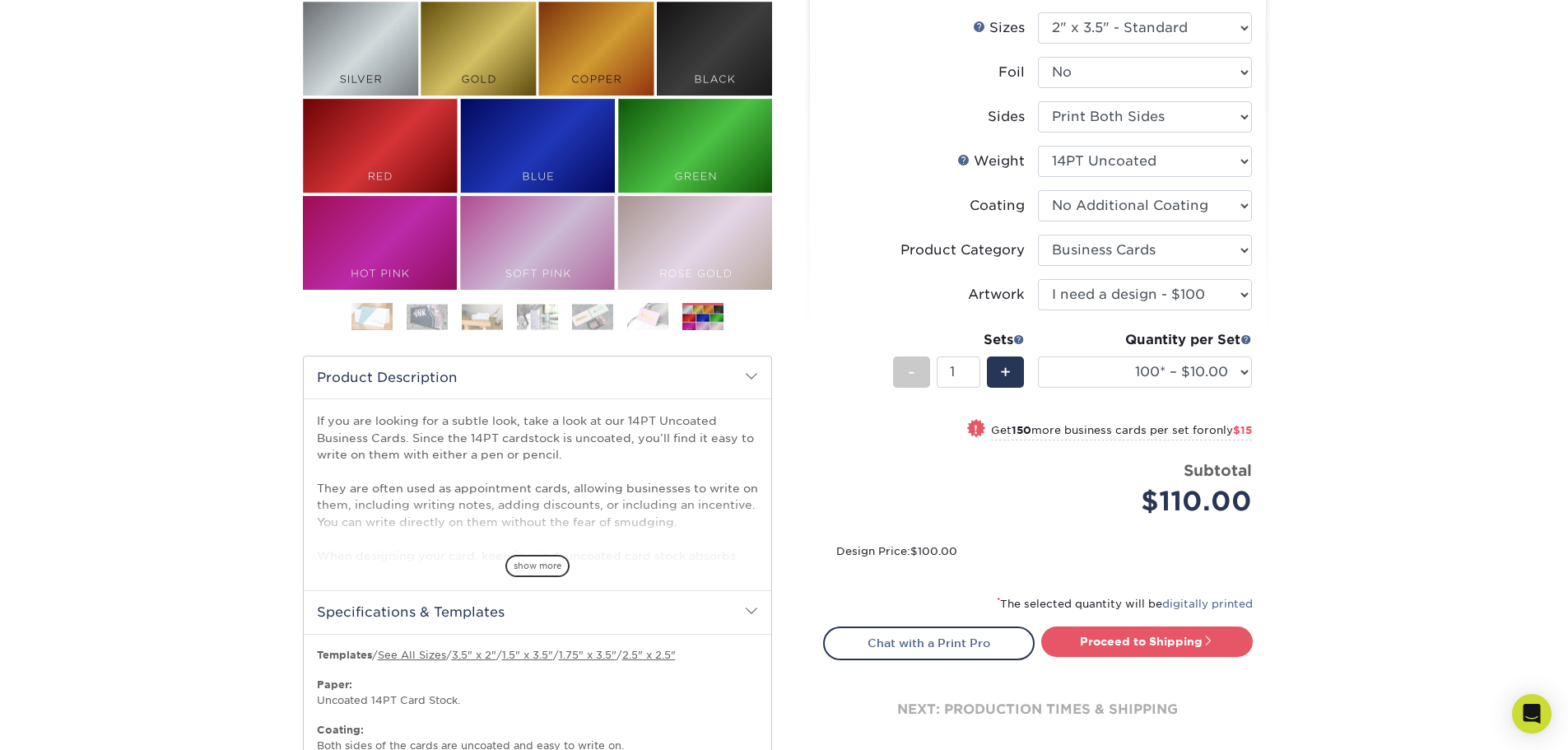
scroll to position [0, 0]
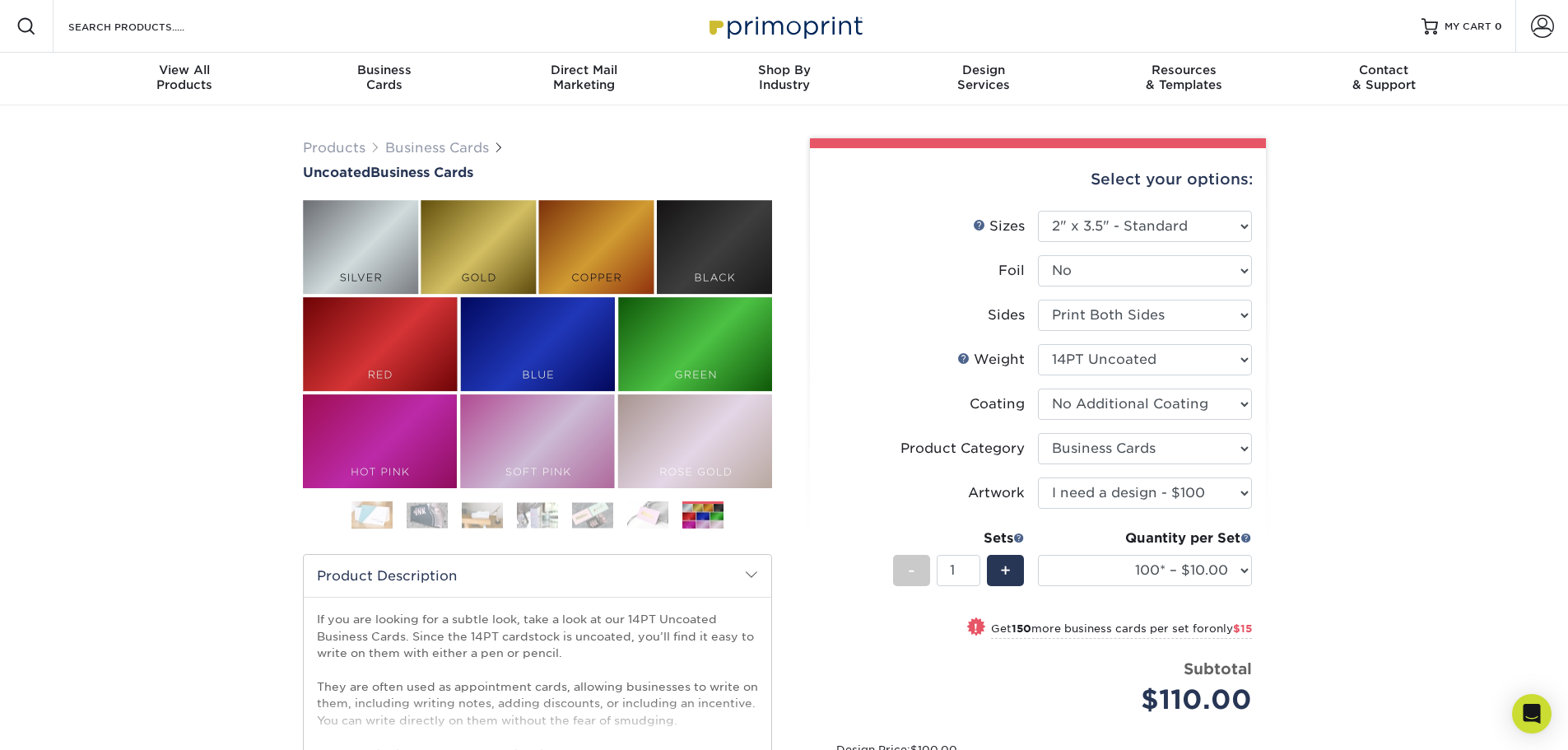
click at [1108, 509] on select "Please Select I will upload files I need a design - $100" at bounding box center [1145, 493] width 214 height 31
select select "upload"
click at [1038, 509] on select "Please Select I will upload files I need a design - $100" at bounding box center [1145, 493] width 214 height 31
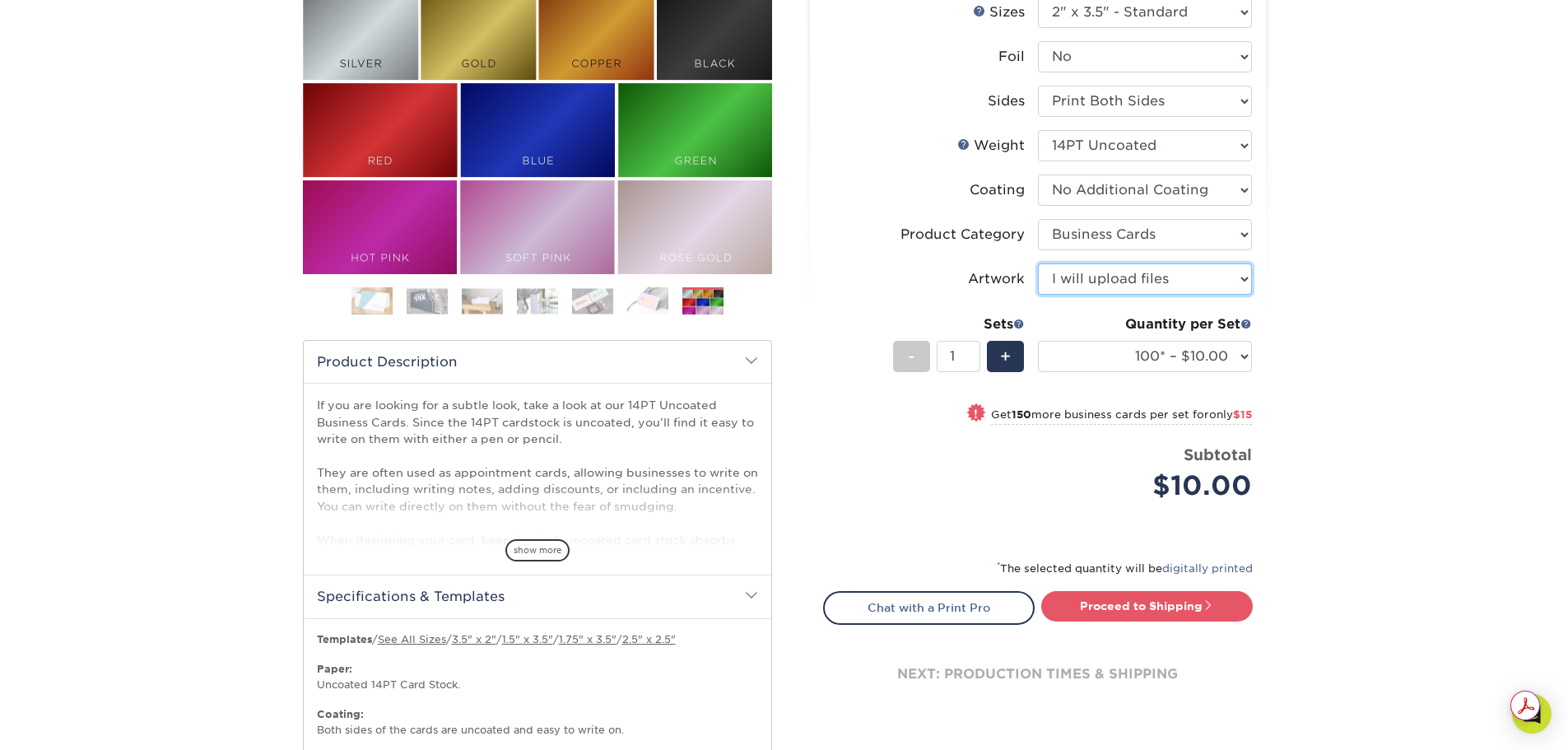
scroll to position [494, 0]
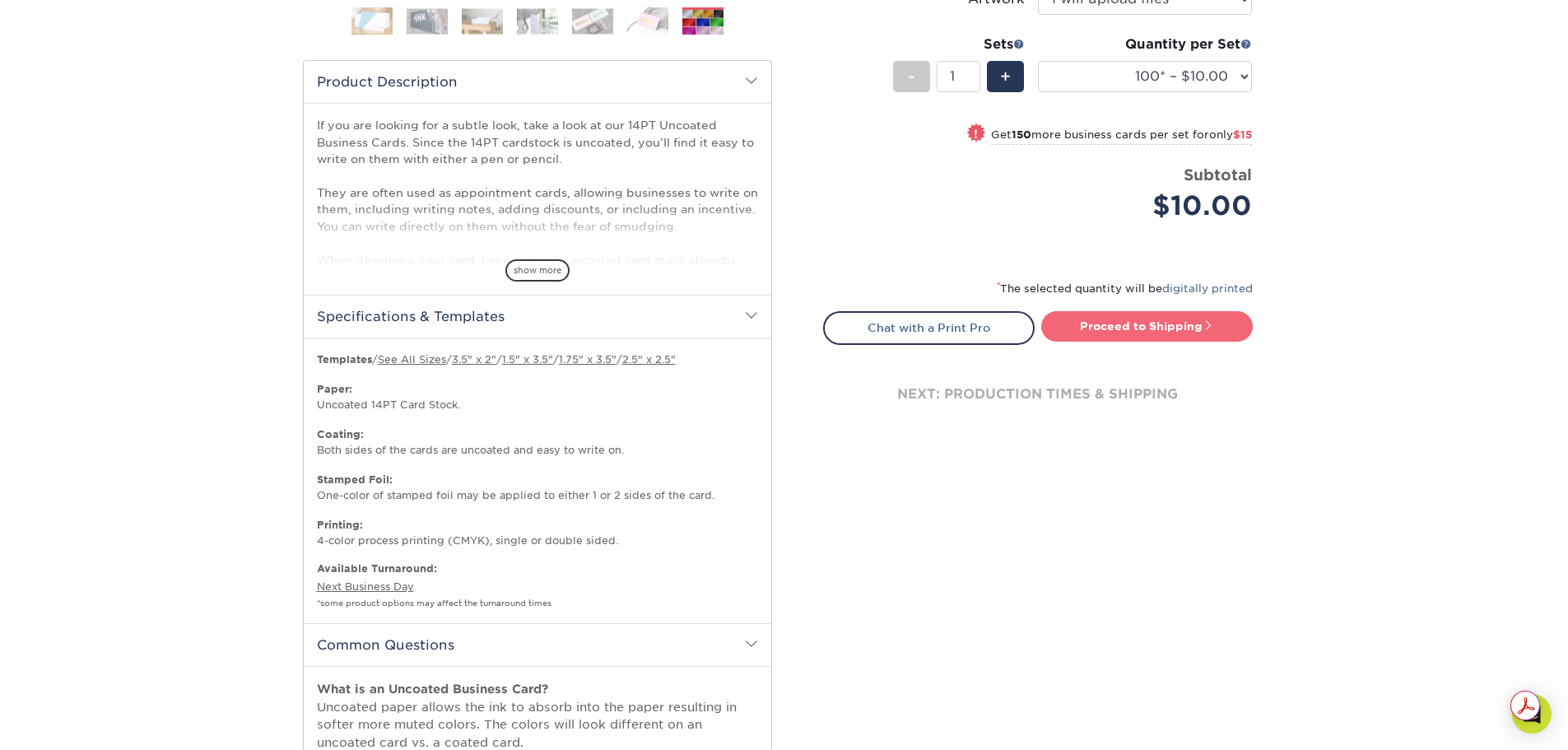
click at [1183, 341] on link "Proceed to Shipping" at bounding box center [1147, 326] width 212 height 30
type input "Set 1"
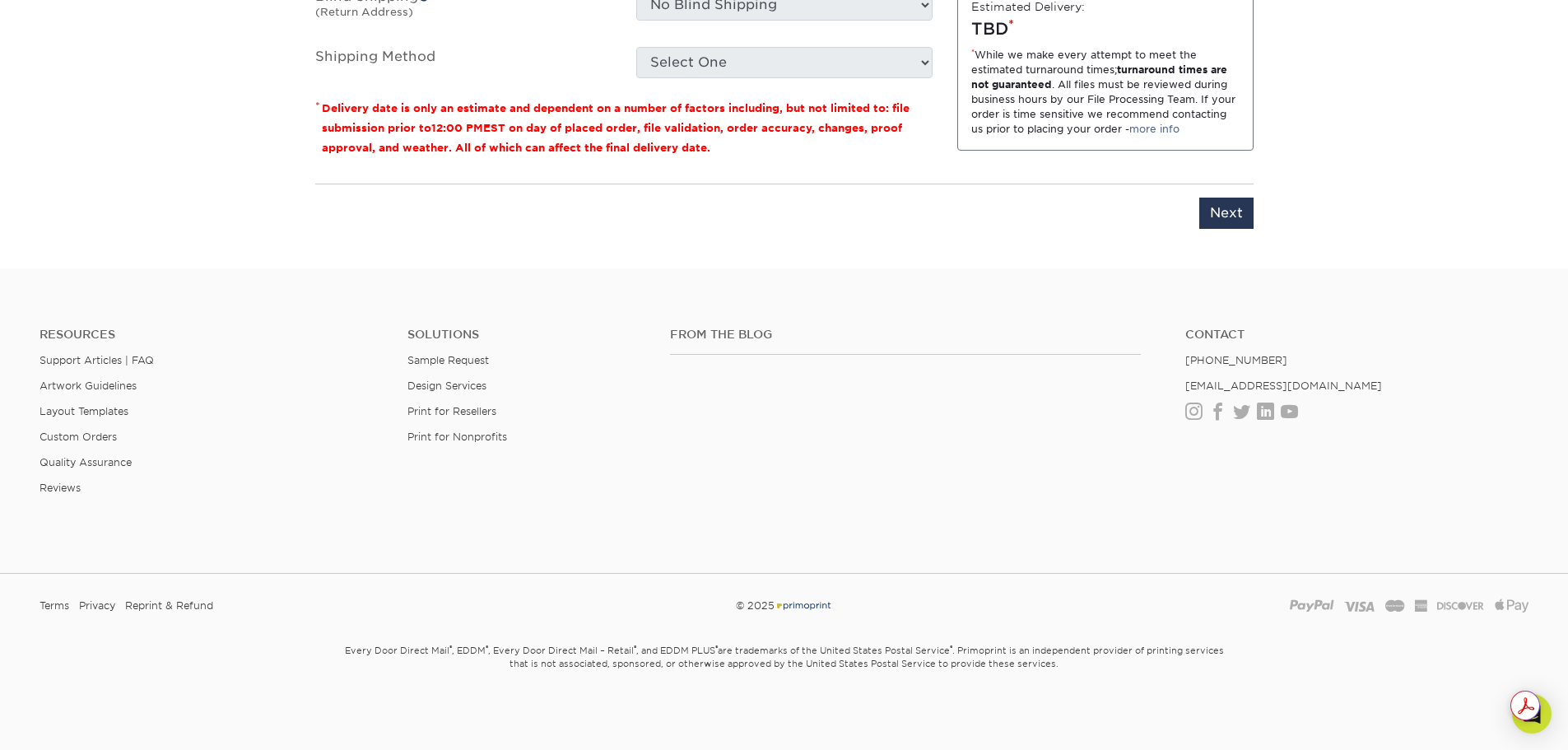
scroll to position [2463, 0]
select select "a4242c5d-edcb-4efa-bf03-67e313089761"
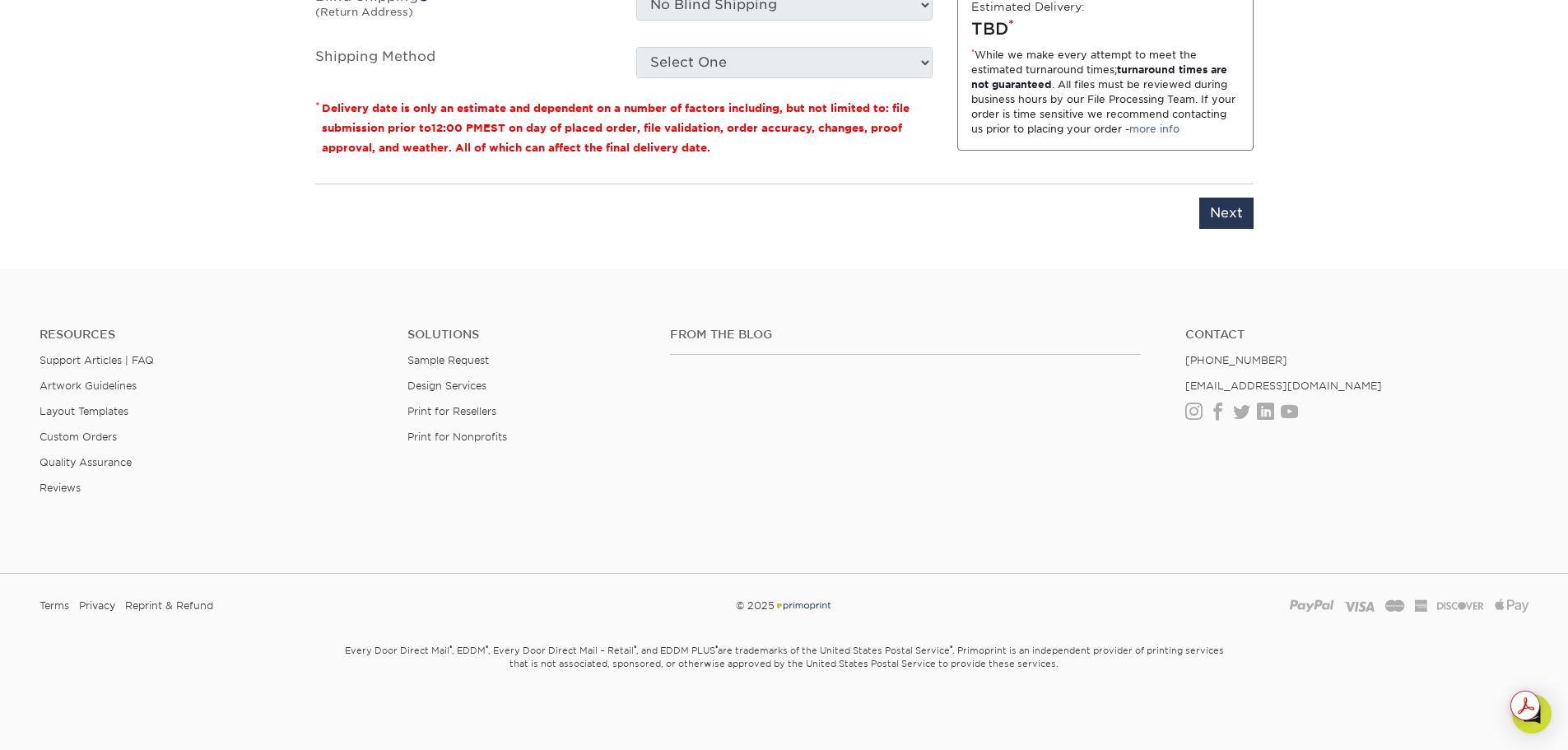
select select "newaddress"
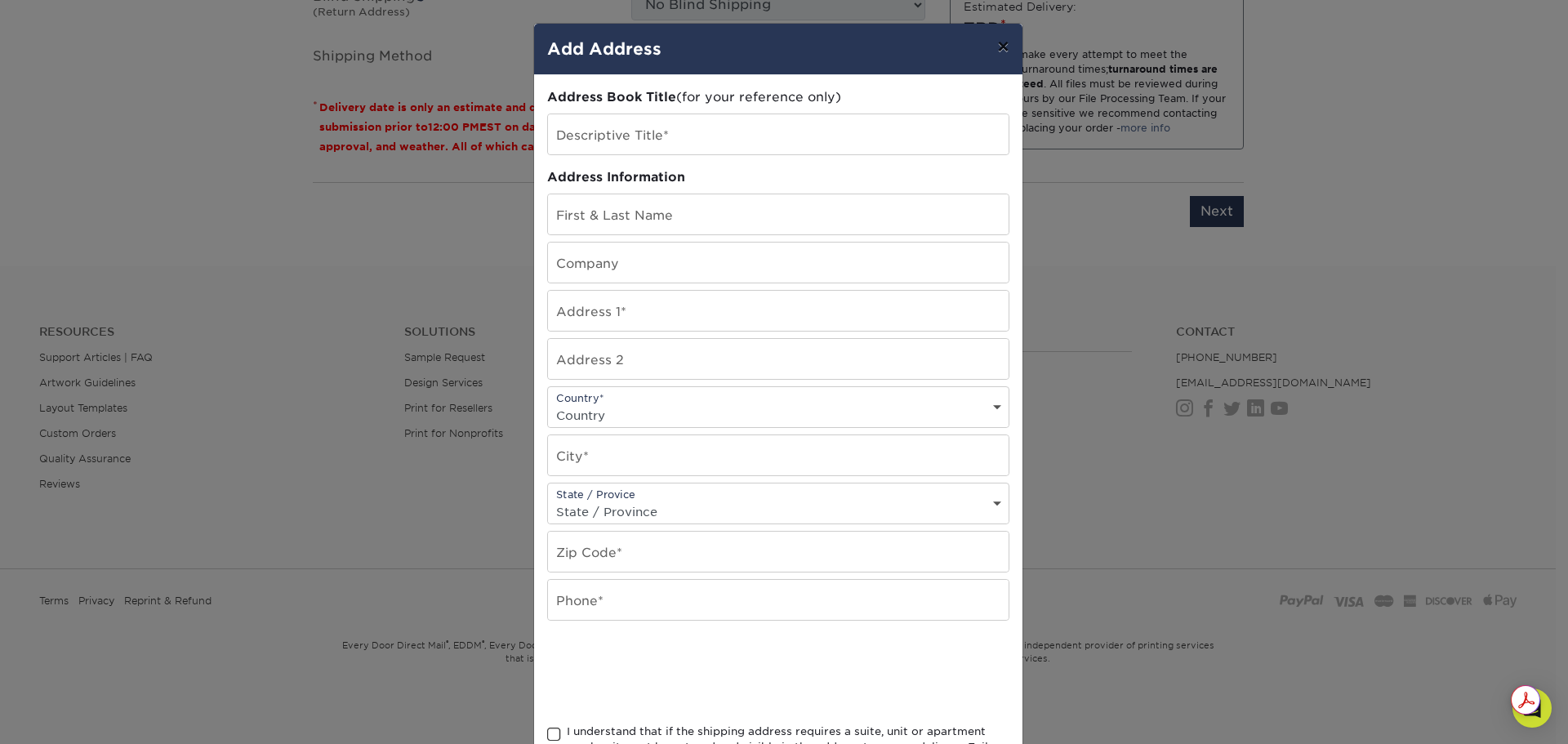
click at [995, 62] on button "×" at bounding box center [1003, 46] width 37 height 46
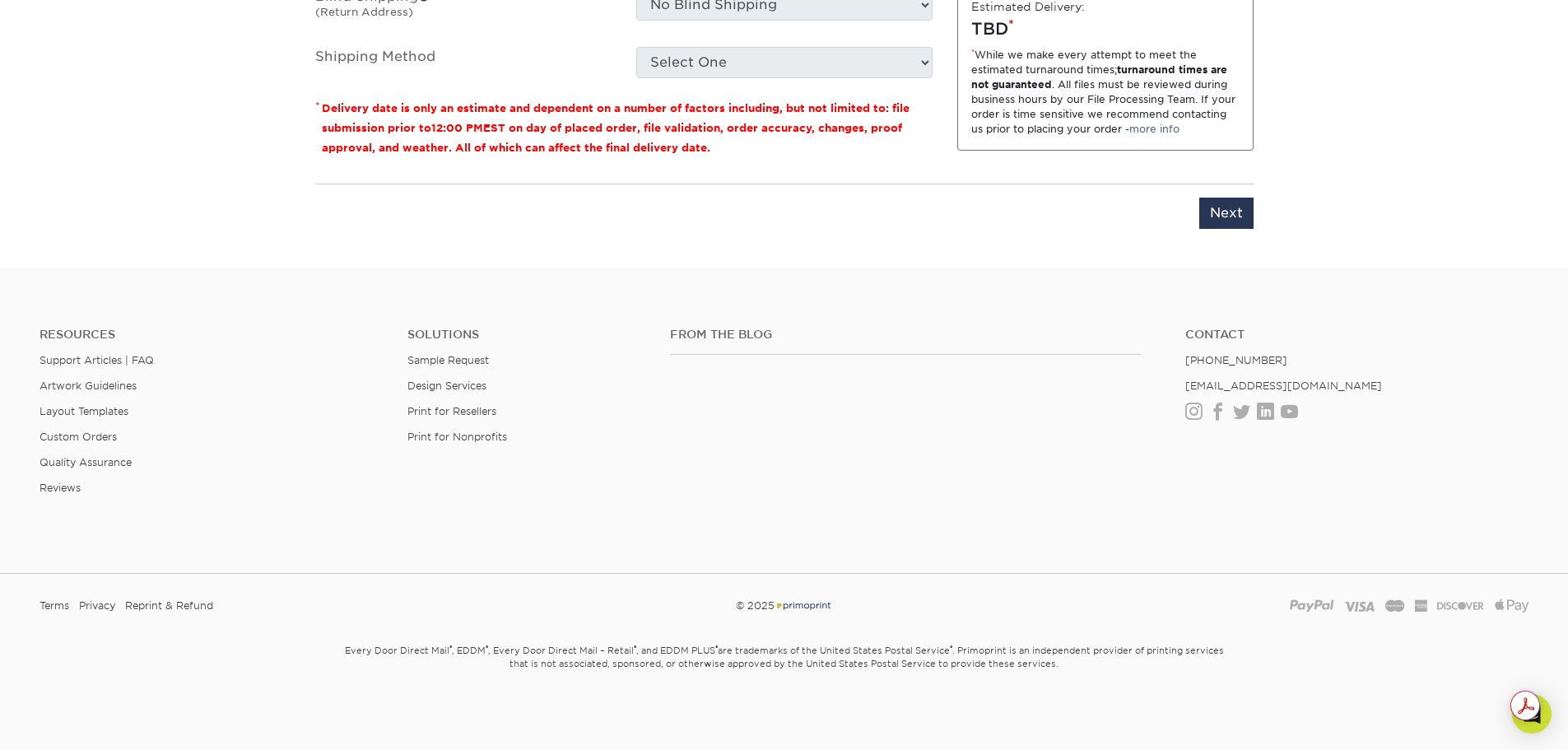
drag, startPoint x: 91, startPoint y: 413, endPoint x: 110, endPoint y: 425, distance: 22.5
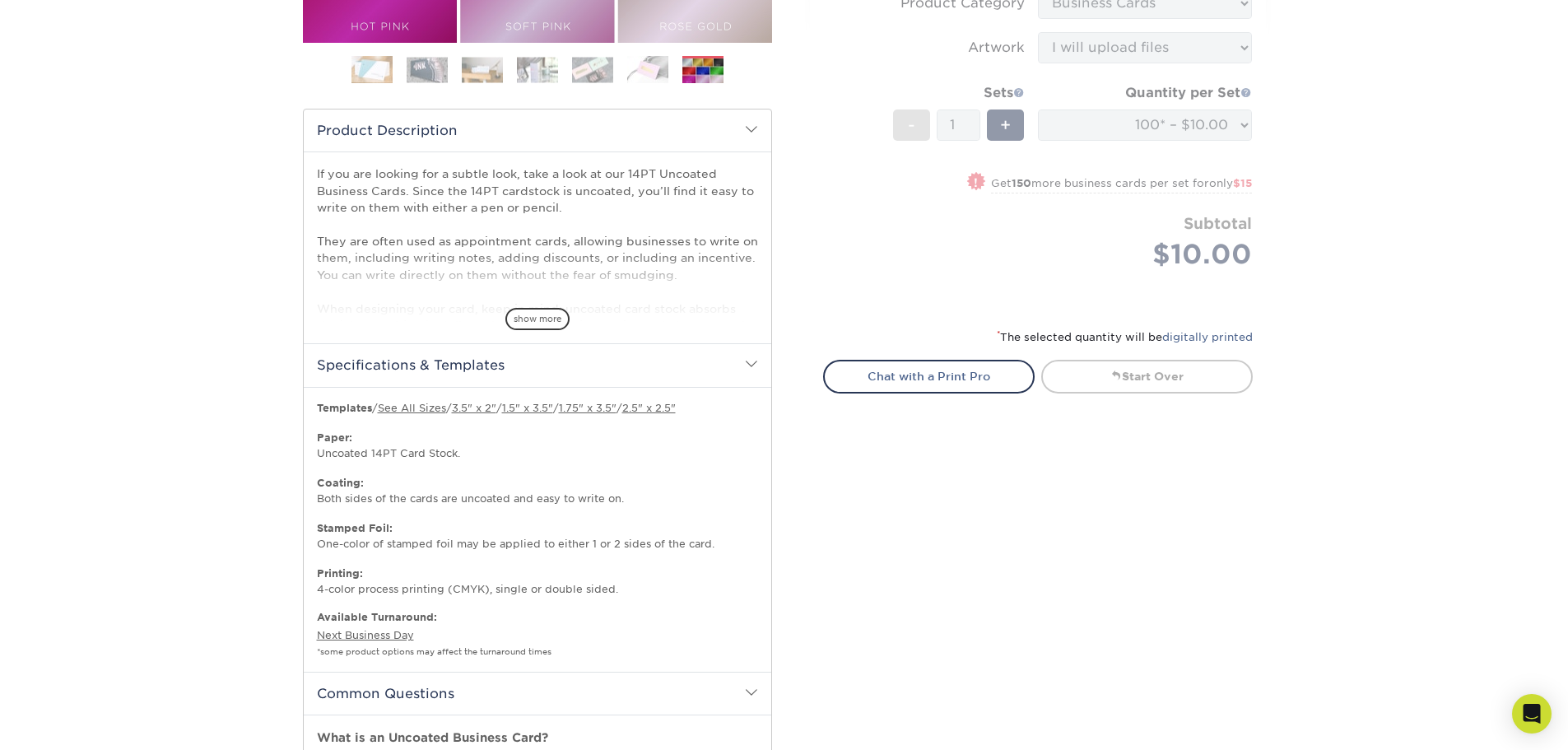
scroll to position [0, 0]
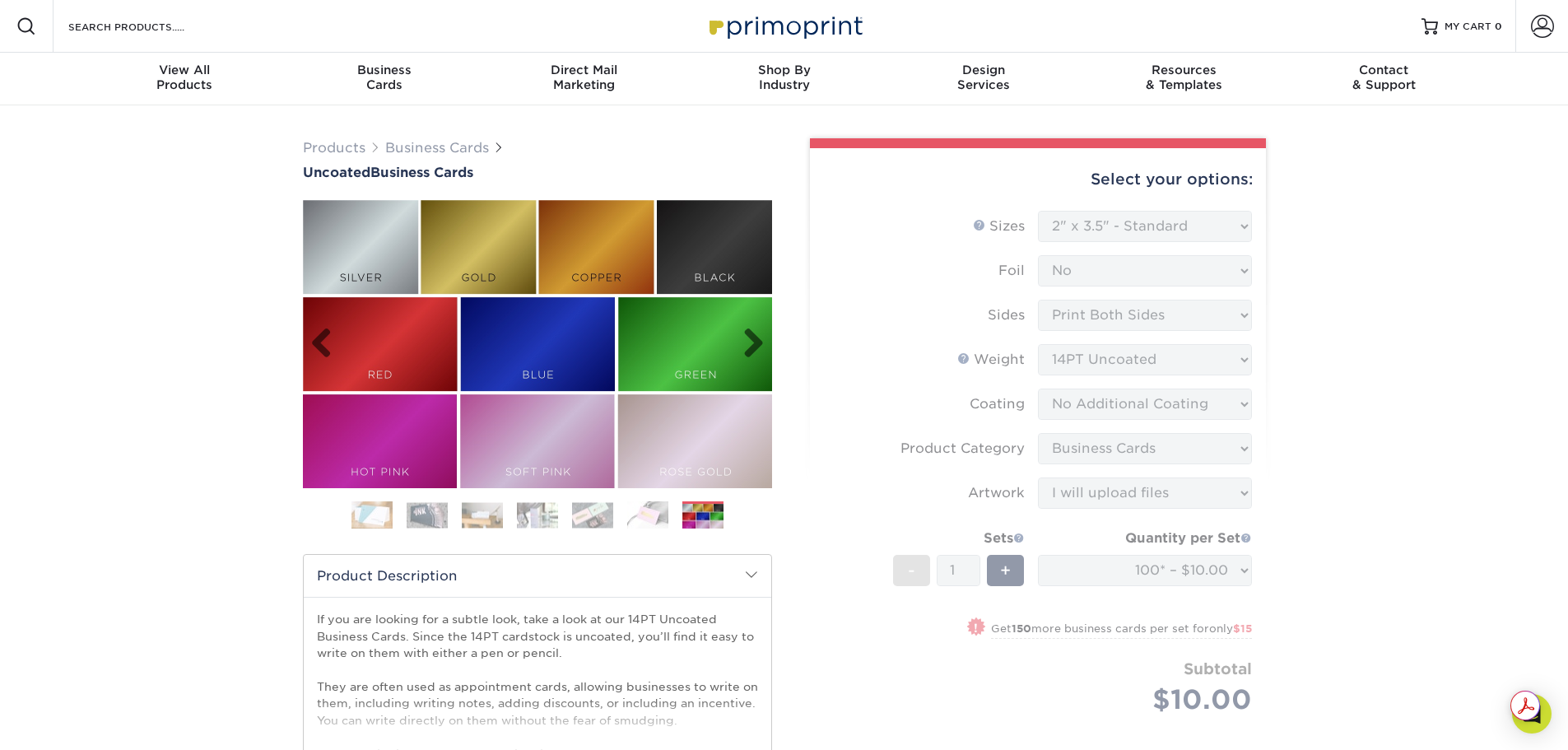
click at [358, 306] on img at bounding box center [538, 344] width 469 height 288
click at [752, 360] on link "Next" at bounding box center [747, 344] width 33 height 33
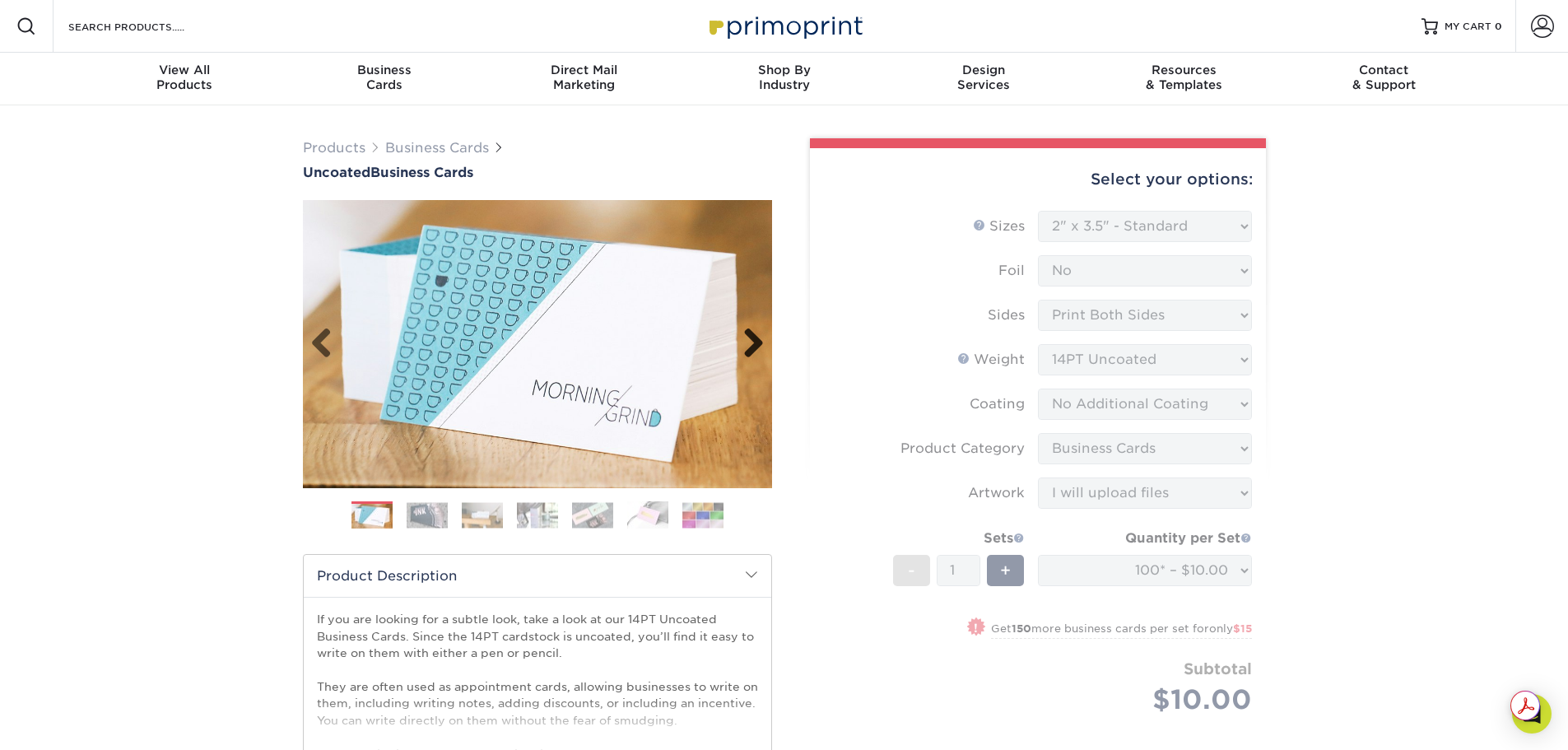
click at [752, 360] on link "Next" at bounding box center [747, 344] width 33 height 33
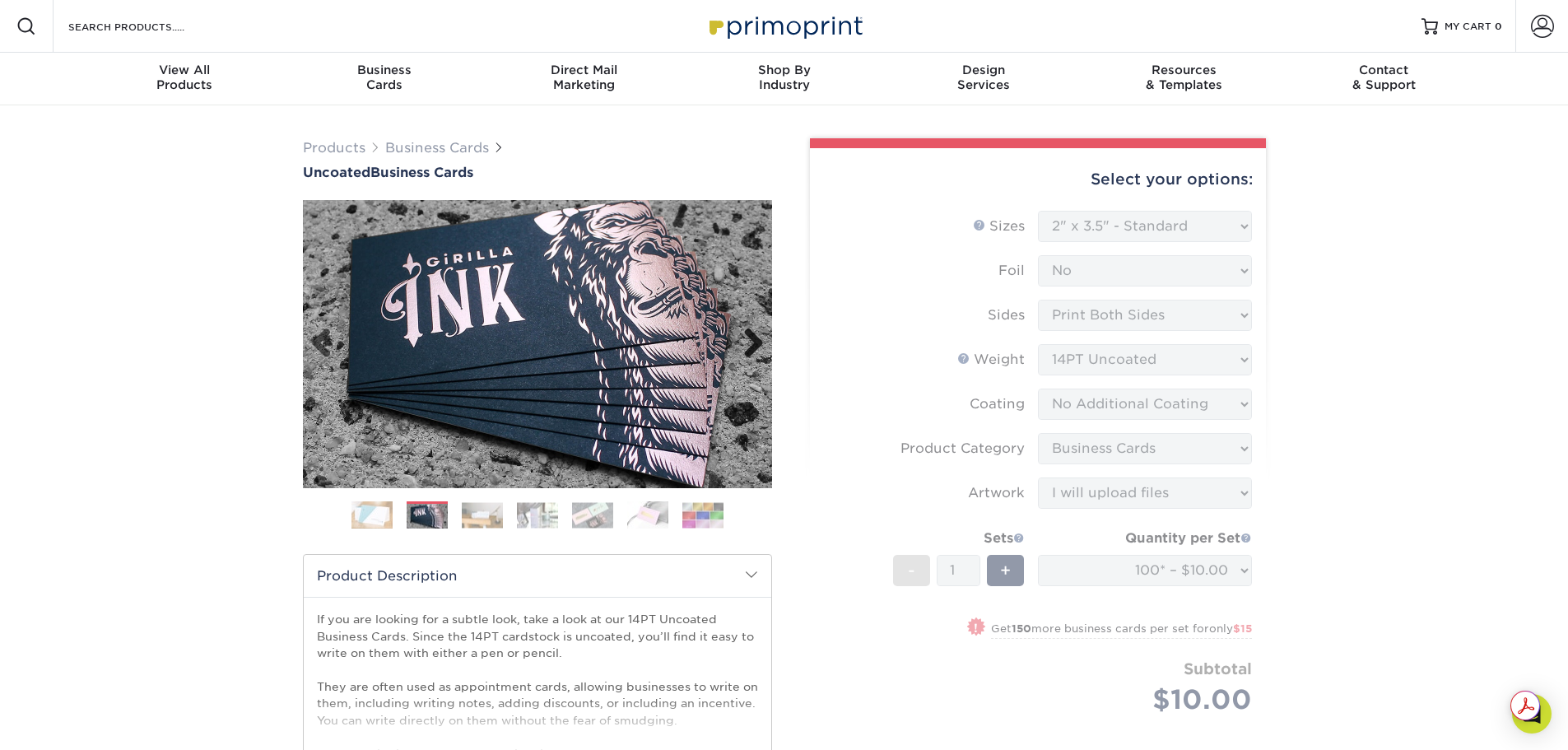
click at [752, 360] on link "Next" at bounding box center [747, 344] width 33 height 33
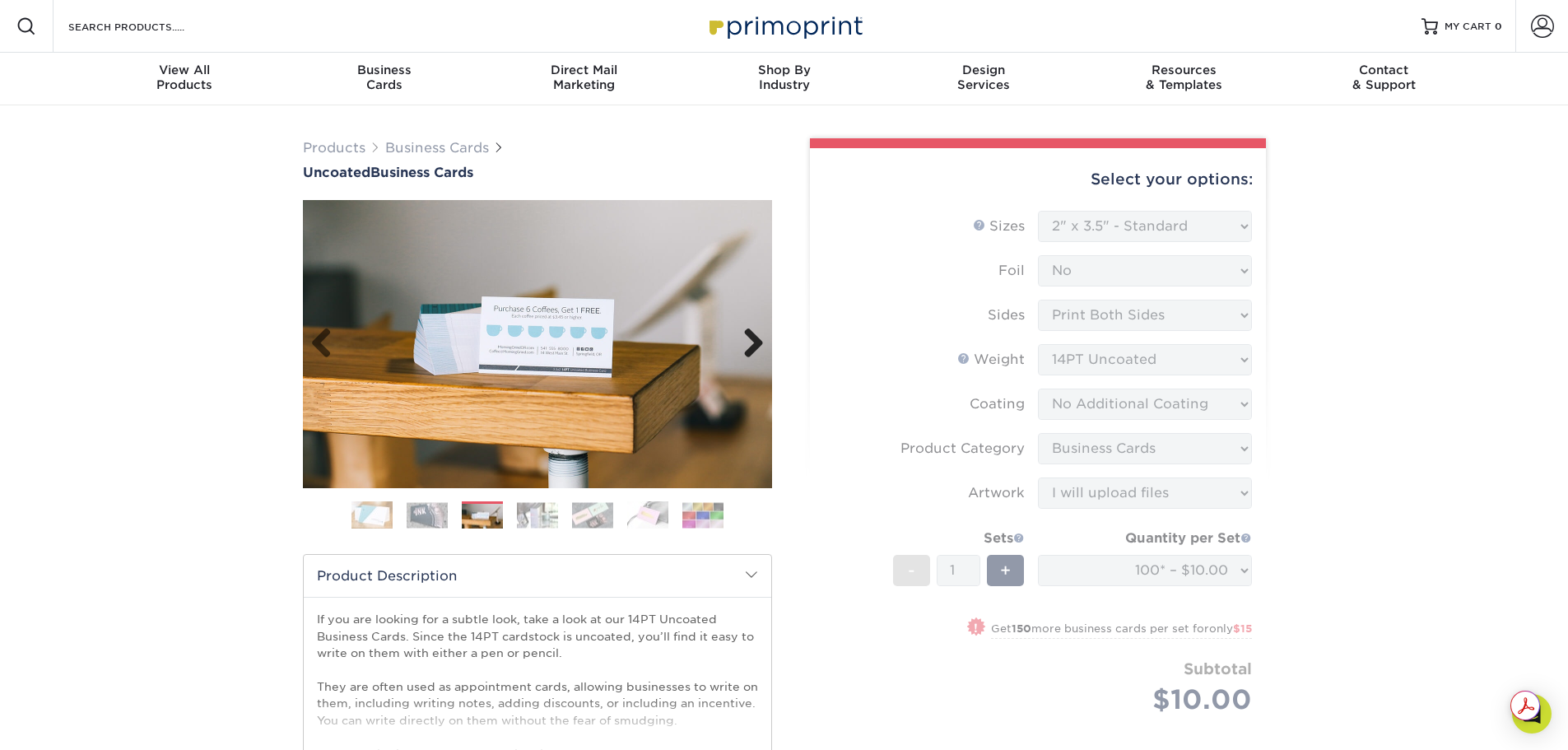
click at [752, 360] on link "Next" at bounding box center [747, 344] width 33 height 33
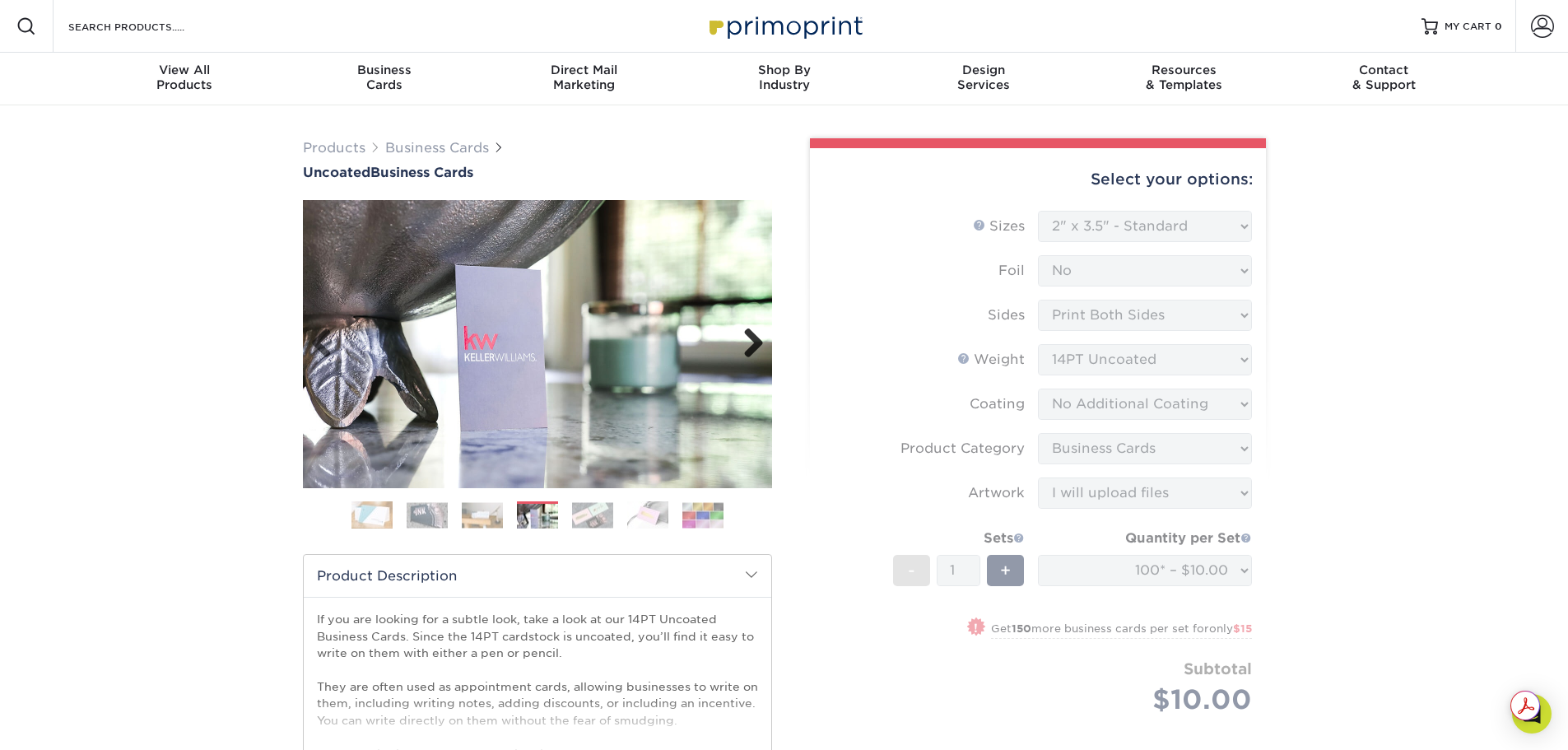
click at [752, 360] on link "Next" at bounding box center [747, 344] width 33 height 33
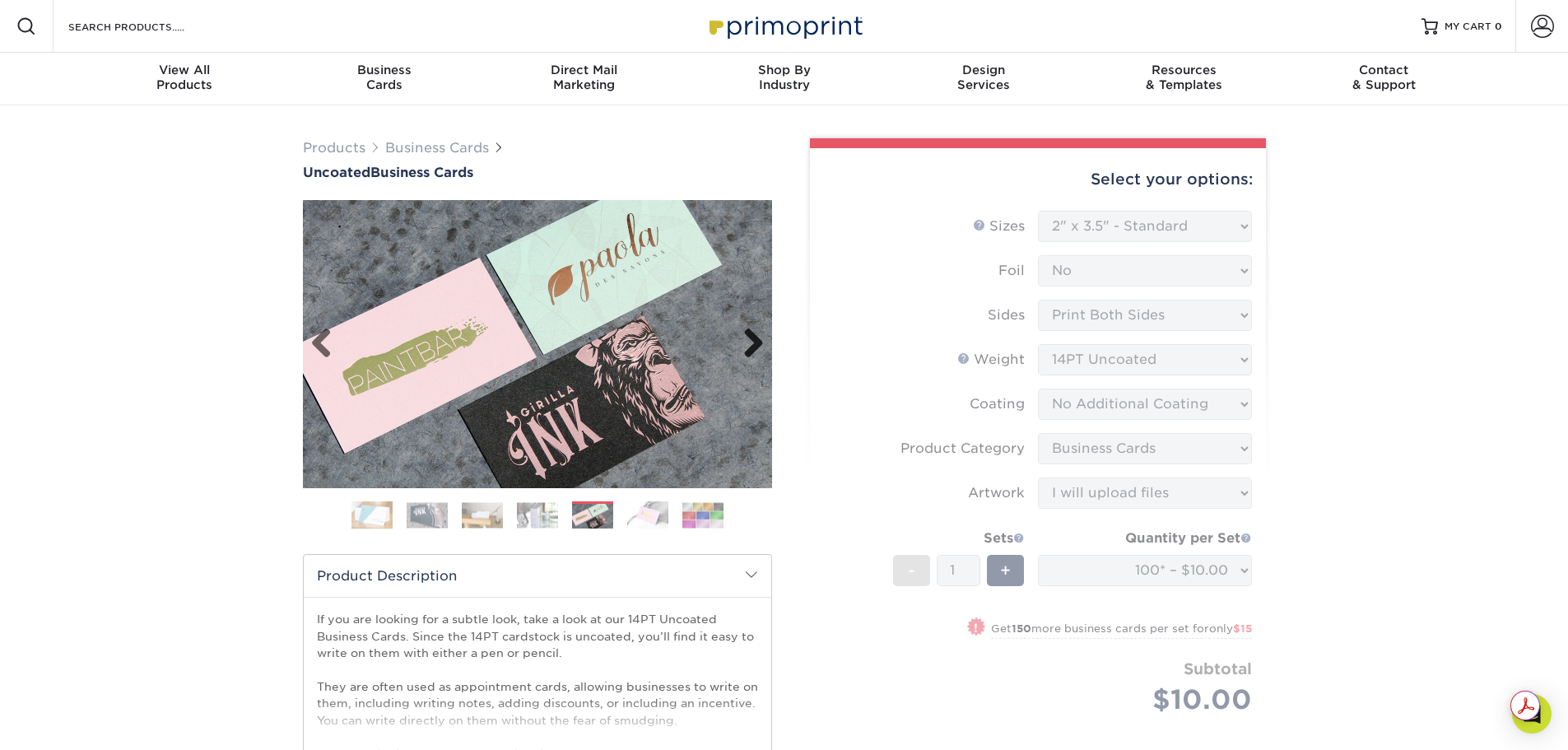
click at [752, 360] on link "Next" at bounding box center [747, 344] width 33 height 33
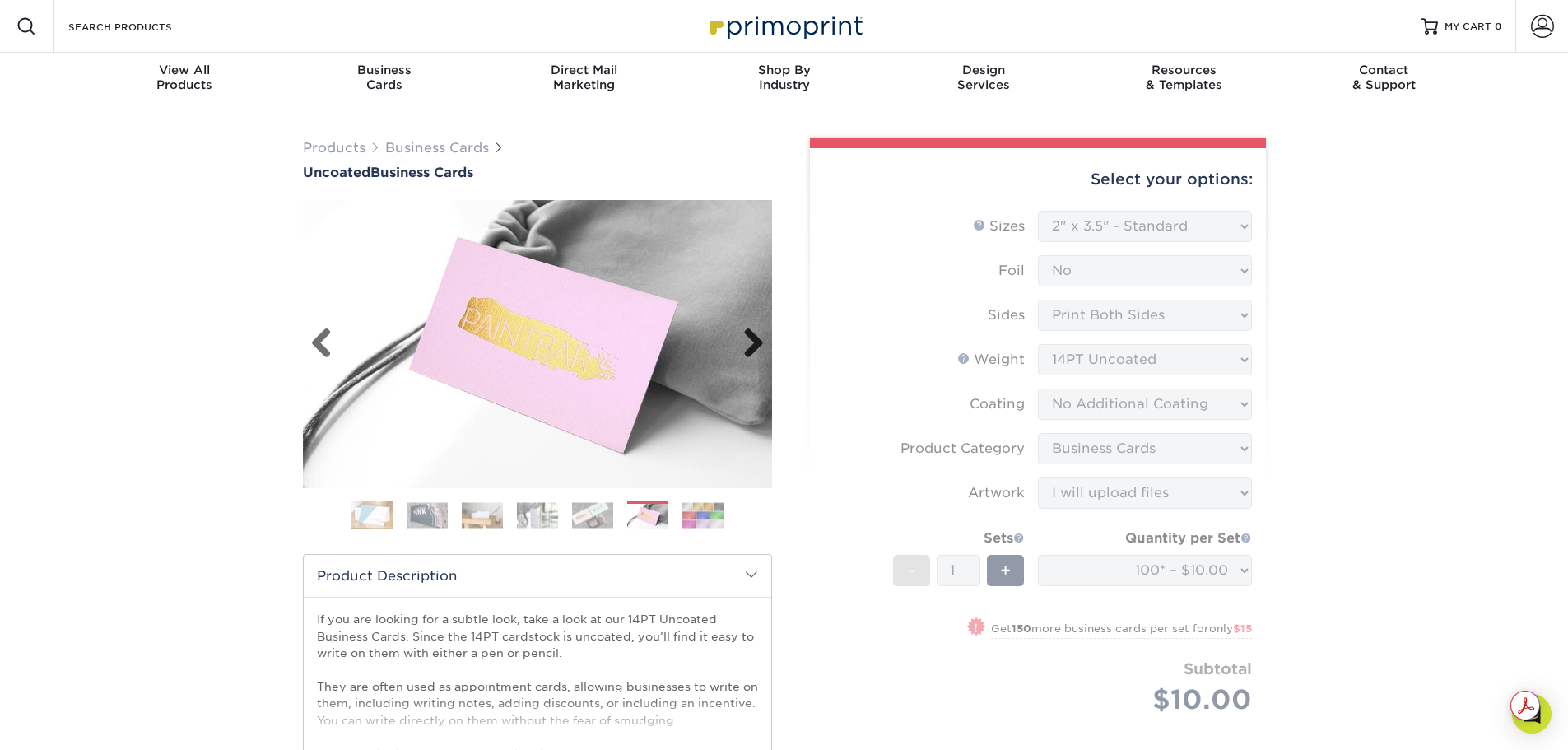
click at [752, 360] on link "Next" at bounding box center [747, 344] width 33 height 33
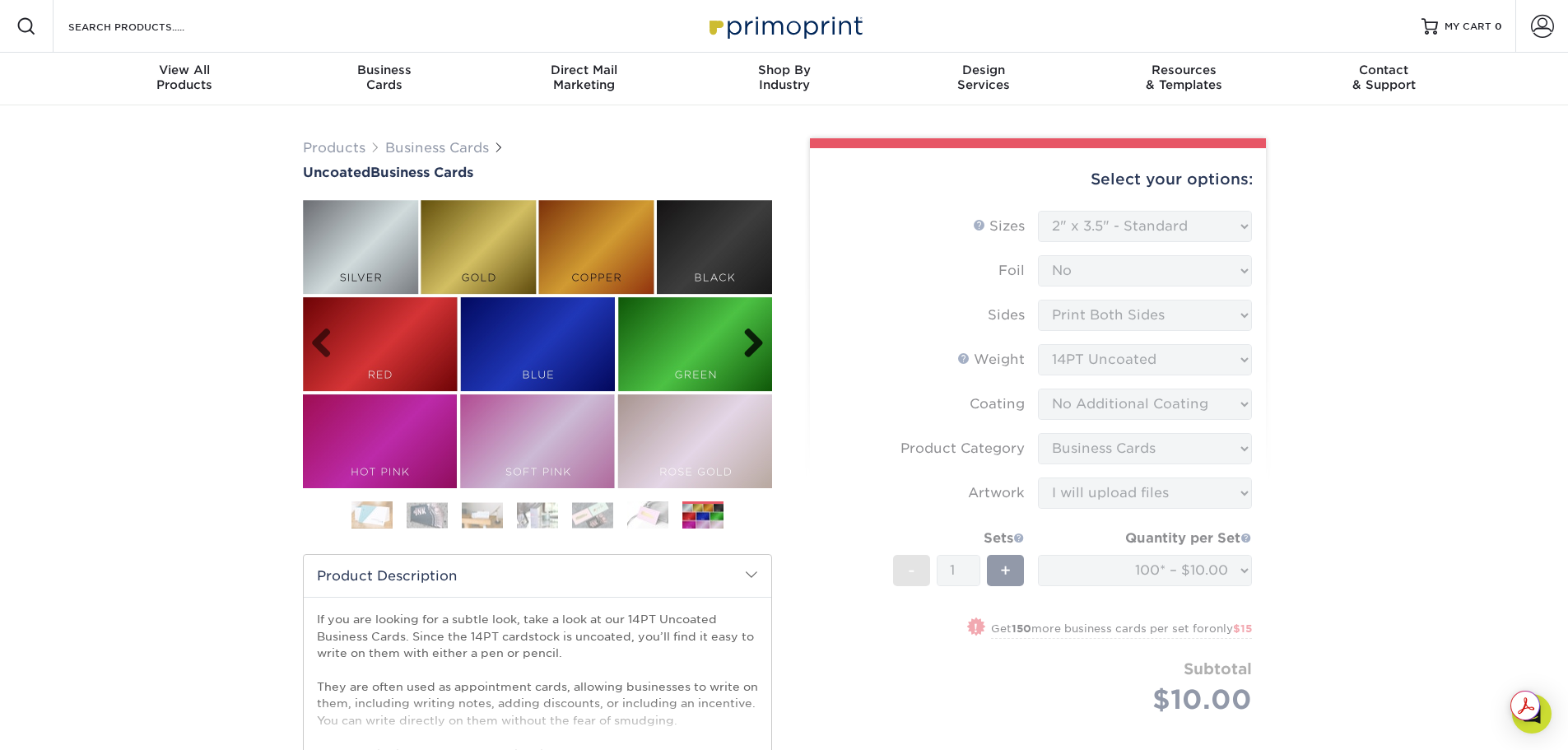
click at [752, 360] on link "Next" at bounding box center [747, 344] width 33 height 33
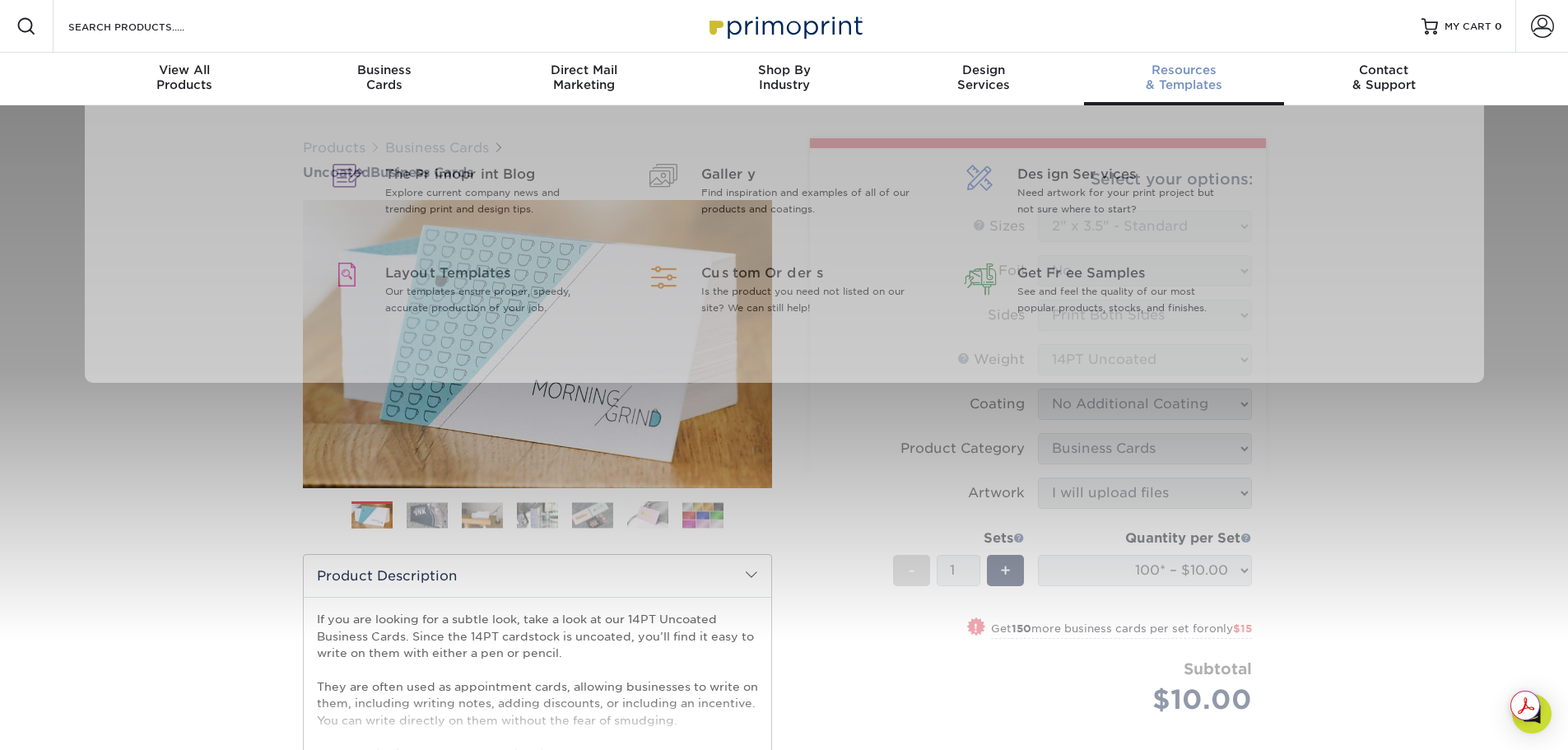
click at [1201, 78] on span "Resources" at bounding box center [1183, 70] width 200 height 15
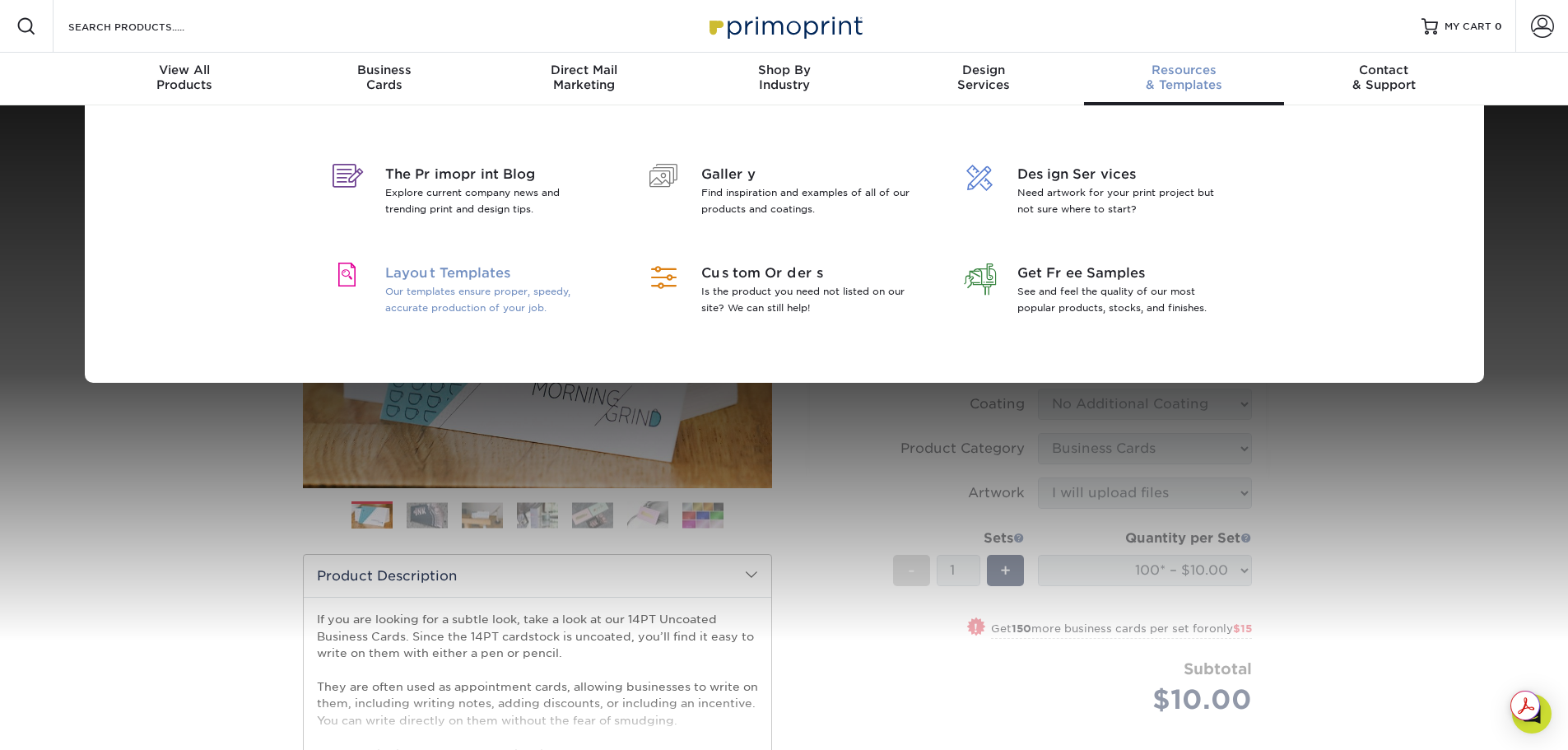
click at [474, 283] on span "Layout Templates" at bounding box center [492, 273] width 213 height 20
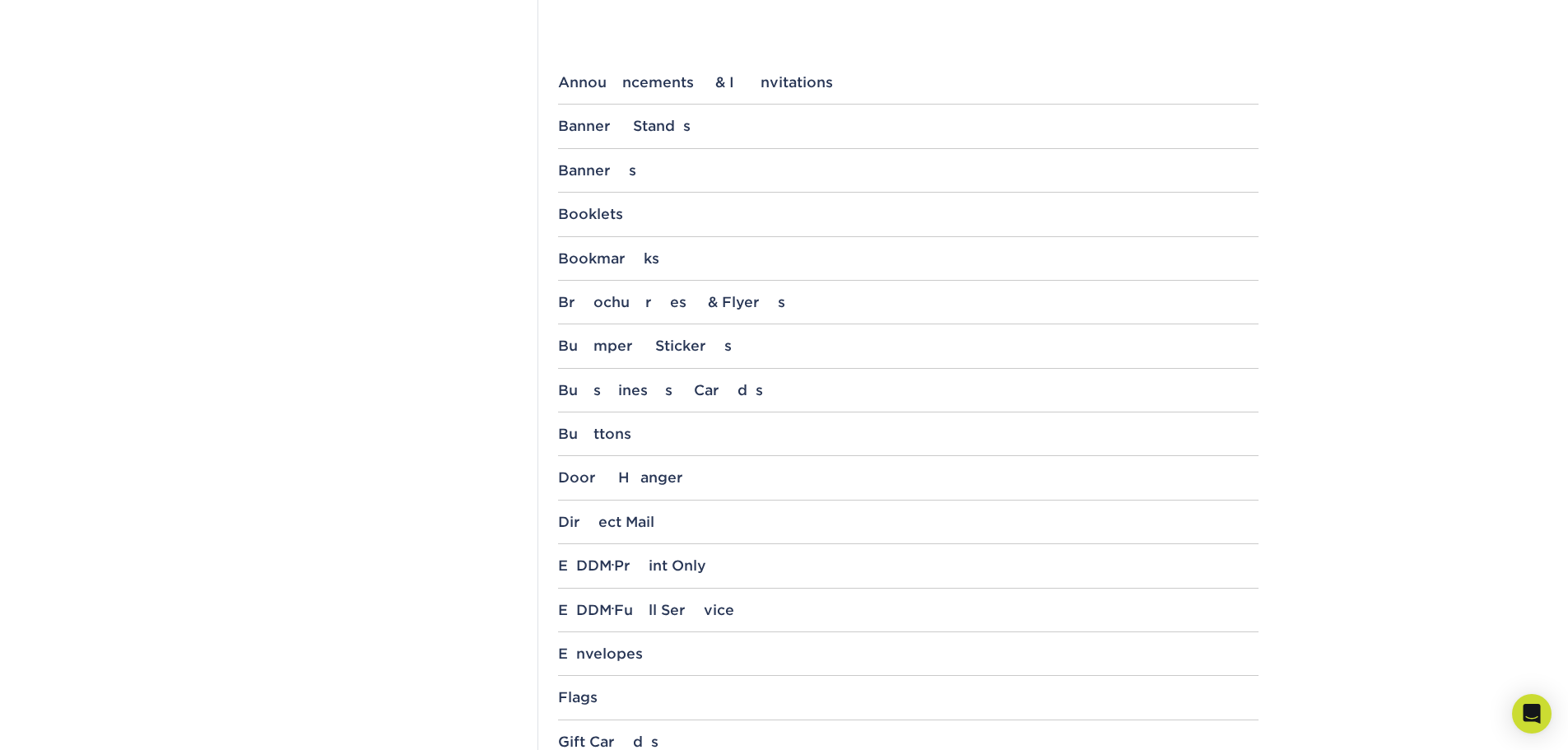
scroll to position [741, 0]
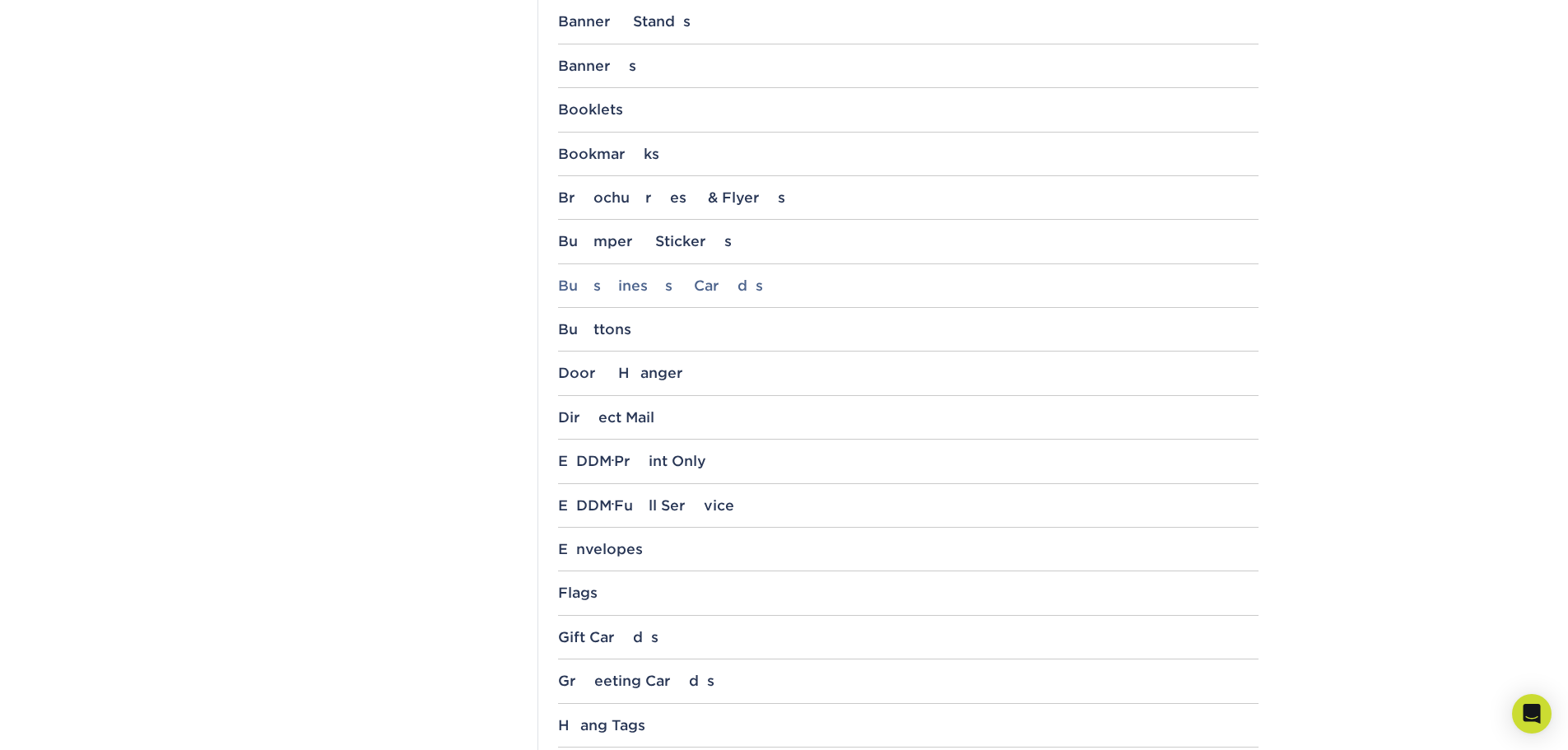
click at [657, 294] on div "Business Cards" at bounding box center [907, 285] width 700 height 17
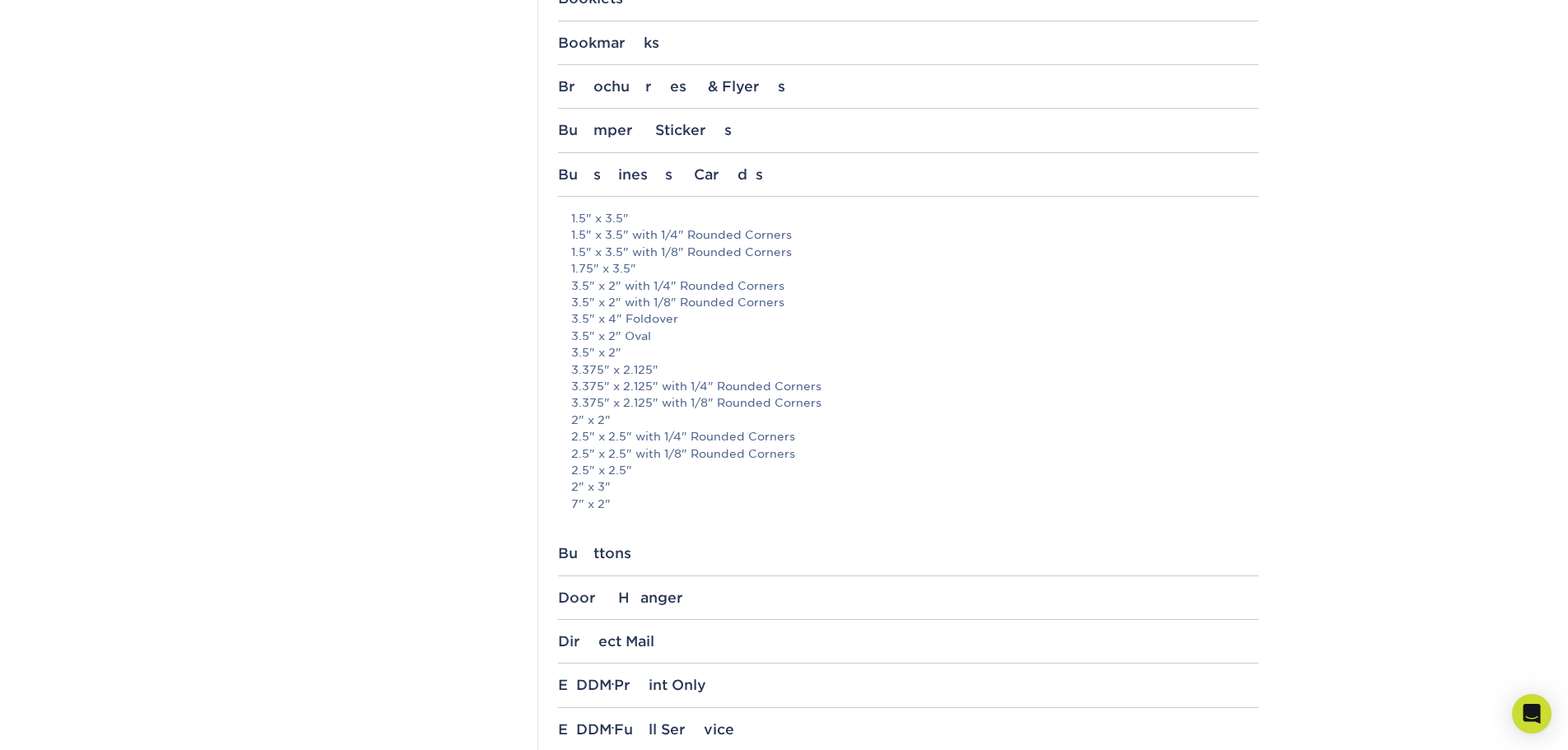
scroll to position [988, 0]
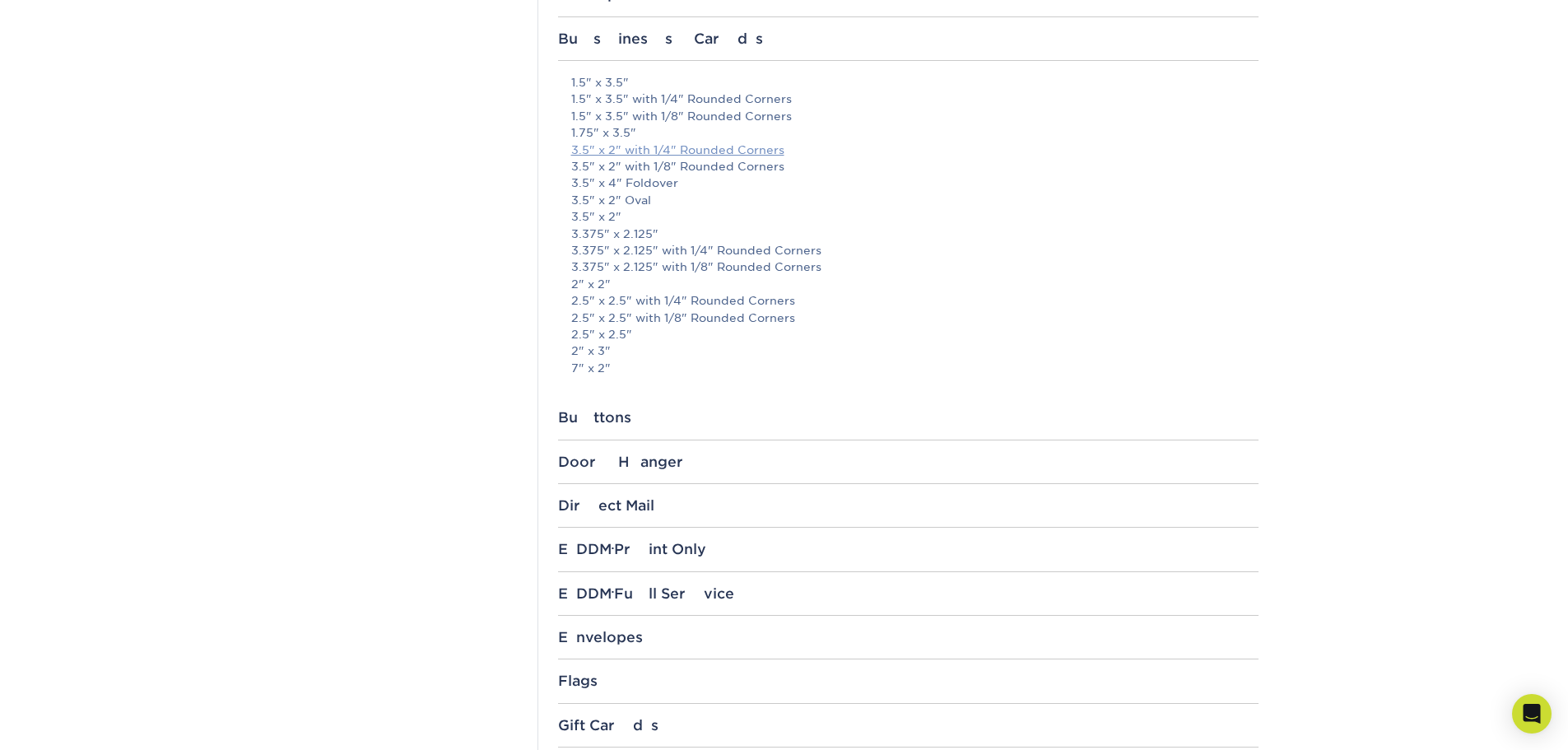
click at [739, 156] on link "3.5" x 2" with 1/4" Rounded Corners" at bounding box center [678, 149] width 213 height 13
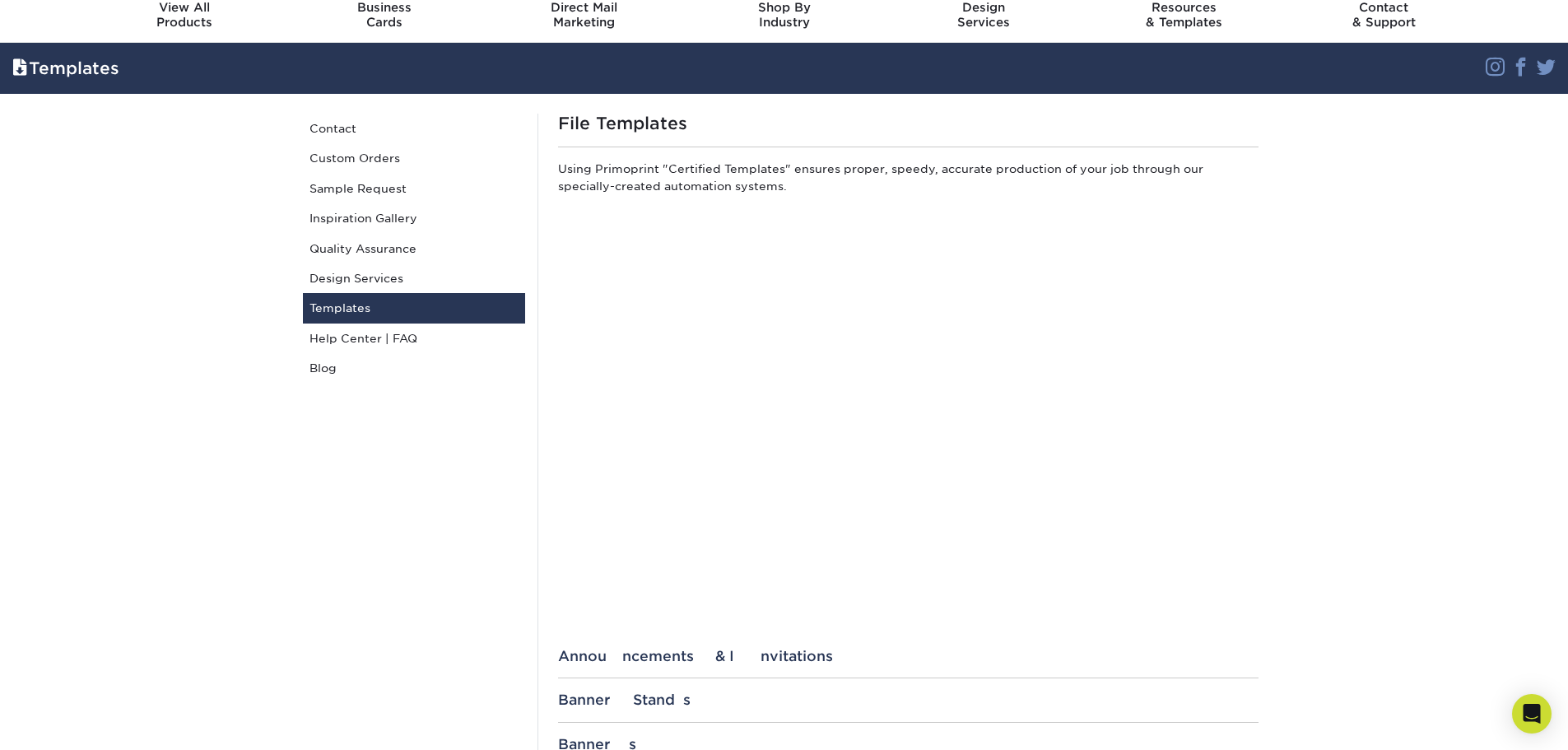
scroll to position [82, 0]
